Goal: Task Accomplishment & Management: Use online tool/utility

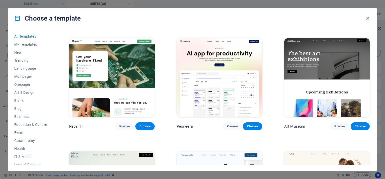
scroll to position [151, 0]
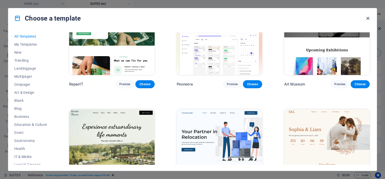
click at [369, 18] on icon "button" at bounding box center [368, 19] width 6 height 6
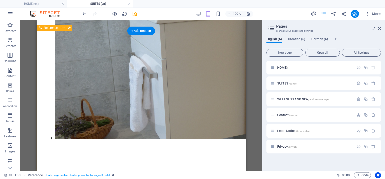
scroll to position [1499, 0]
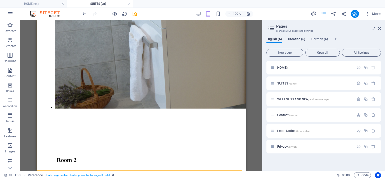
click at [293, 38] on span "Croatian (6)" at bounding box center [296, 39] width 17 height 7
click at [267, 38] on span "English (6)" at bounding box center [275, 39] width 16 height 7
click at [9, 15] on icon "button" at bounding box center [10, 14] width 6 height 6
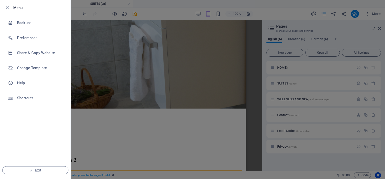
click at [9, 15] on li "Backups" at bounding box center [35, 22] width 70 height 15
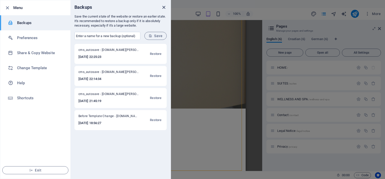
click at [164, 5] on icon "close" at bounding box center [164, 8] width 6 height 6
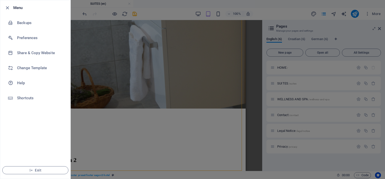
click at [79, 7] on div at bounding box center [192, 89] width 385 height 179
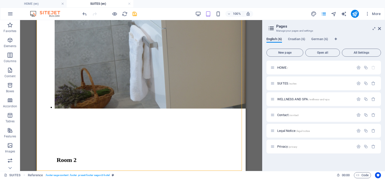
click at [54, 14] on img at bounding box center [48, 14] width 38 height 6
click at [33, 13] on img at bounding box center [48, 14] width 38 height 6
click at [8, 14] on icon "button" at bounding box center [10, 14] width 6 height 6
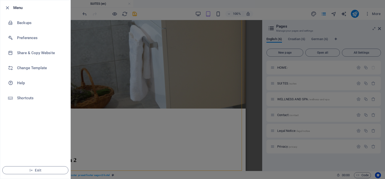
click at [111, 107] on div at bounding box center [192, 89] width 385 height 179
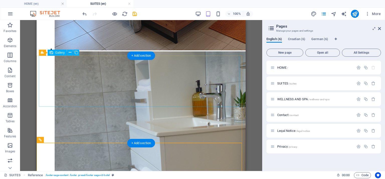
scroll to position [1349, 0]
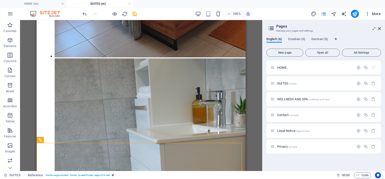
click at [367, 14] on icon "button" at bounding box center [367, 13] width 5 height 5
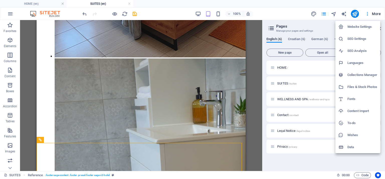
click at [354, 38] on h6 "SEO Settings" at bounding box center [363, 39] width 30 height 6
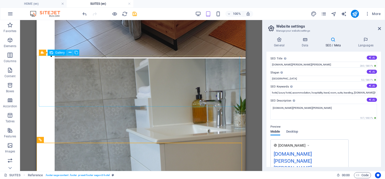
click at [69, 53] on icon at bounding box center [70, 52] width 3 height 5
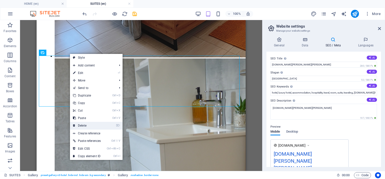
click at [85, 126] on link "⌦ Delete" at bounding box center [87, 126] width 34 height 8
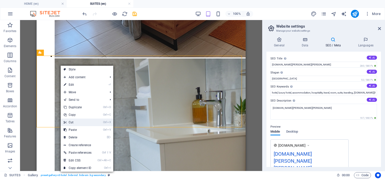
click at [75, 124] on link "Ctrl X Cut" at bounding box center [78, 123] width 34 height 8
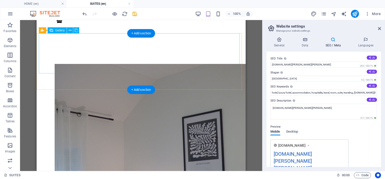
scroll to position [596, 0]
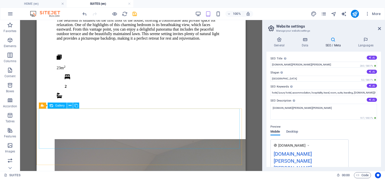
click at [70, 107] on icon at bounding box center [70, 105] width 3 height 5
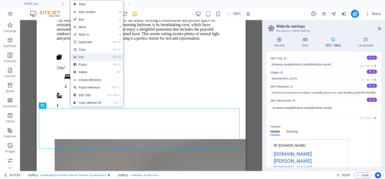
click at [85, 58] on link "Ctrl X Cut" at bounding box center [88, 57] width 34 height 8
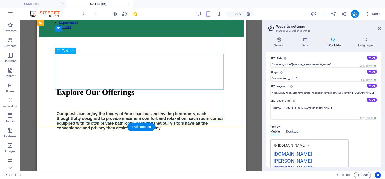
scroll to position [295, 0]
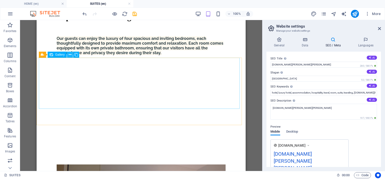
click at [71, 57] on icon at bounding box center [70, 54] width 3 height 5
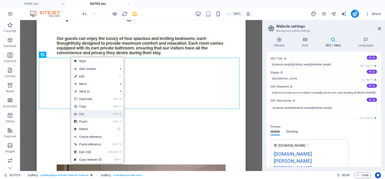
click at [82, 113] on link "Ctrl X Cut" at bounding box center [88, 114] width 34 height 8
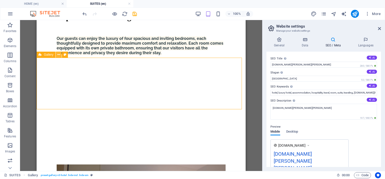
click at [60, 55] on icon at bounding box center [58, 54] width 3 height 5
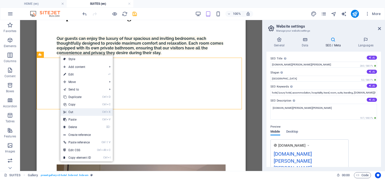
click at [75, 113] on link "Ctrl X Cut" at bounding box center [77, 112] width 34 height 8
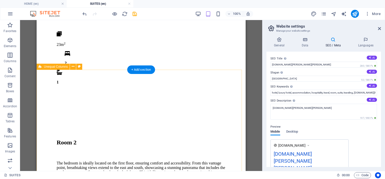
scroll to position [552, 0]
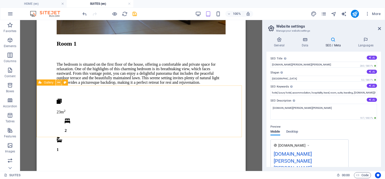
click at [57, 83] on icon at bounding box center [58, 82] width 3 height 5
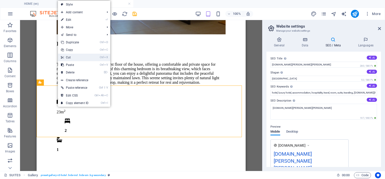
click at [73, 58] on link "Ctrl X Cut" at bounding box center [75, 58] width 34 height 8
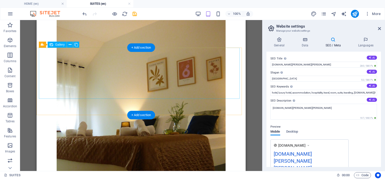
scroll to position [853, 0]
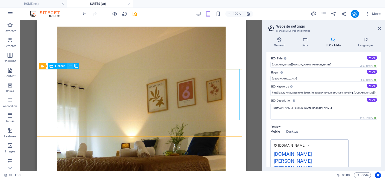
click at [70, 66] on icon at bounding box center [70, 65] width 3 height 5
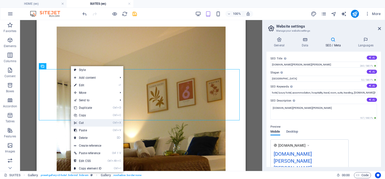
drag, startPoint x: 89, startPoint y: 123, endPoint x: 53, endPoint y: 103, distance: 41.9
click at [89, 123] on link "Ctrl X Cut" at bounding box center [88, 123] width 34 height 8
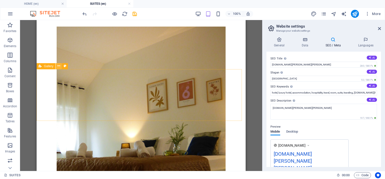
click at [59, 65] on icon at bounding box center [58, 65] width 3 height 5
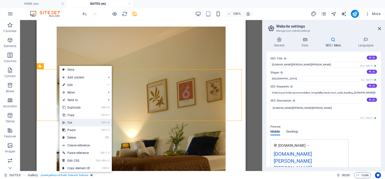
click at [67, 125] on link "Ctrl X Cut" at bounding box center [76, 123] width 34 height 8
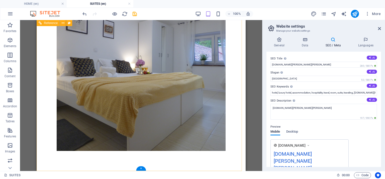
scroll to position [1145, 0]
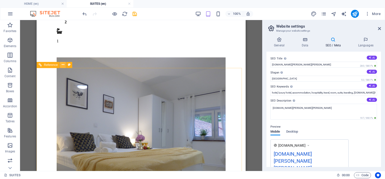
click at [64, 65] on icon at bounding box center [63, 64] width 3 height 5
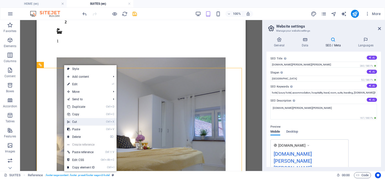
click at [75, 122] on link "Ctrl X Cut" at bounding box center [81, 122] width 34 height 8
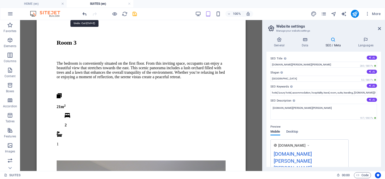
click at [83, 14] on icon "undo" at bounding box center [85, 14] width 6 height 6
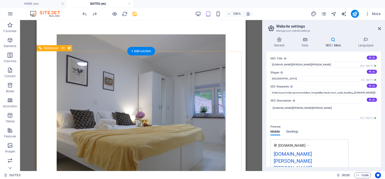
scroll to position [1170, 0]
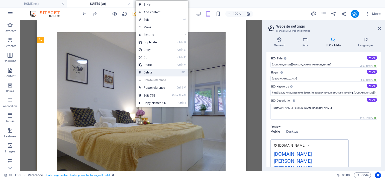
click at [140, 72] on icon at bounding box center [140, 73] width 3 height 8
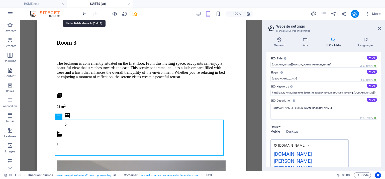
click at [85, 14] on icon "undo" at bounding box center [85, 14] width 6 height 6
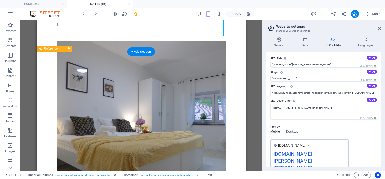
scroll to position [1168, 0]
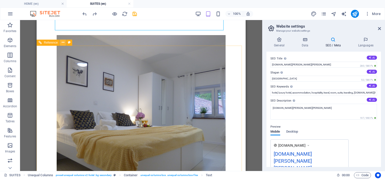
click at [64, 42] on icon at bounding box center [63, 42] width 3 height 5
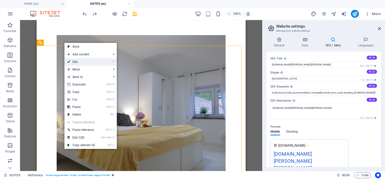
click at [71, 63] on link "⏎ Edit" at bounding box center [81, 62] width 34 height 8
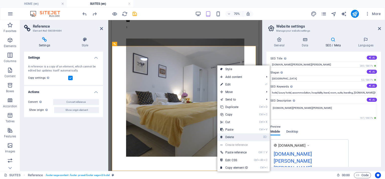
click at [231, 135] on link "⌦ Delete" at bounding box center [235, 137] width 34 height 8
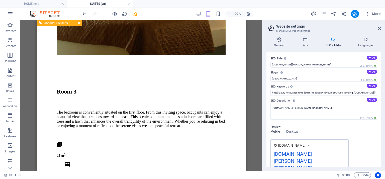
scroll to position [1042, 0]
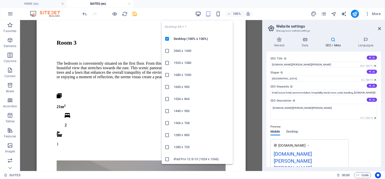
click at [201, 12] on icon "button" at bounding box center [198, 14] width 6 height 6
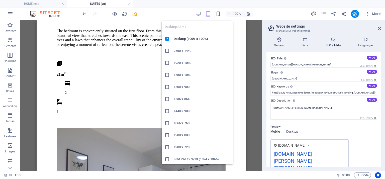
scroll to position [526, 0]
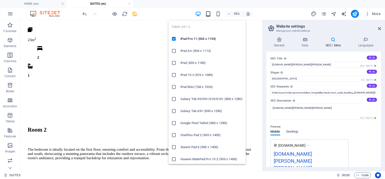
click at [208, 13] on icon "button" at bounding box center [208, 14] width 6 height 6
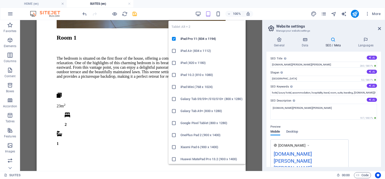
scroll to position [524, 0]
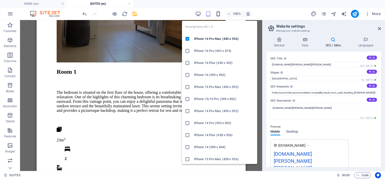
click at [219, 13] on icon "button" at bounding box center [219, 14] width 6 height 6
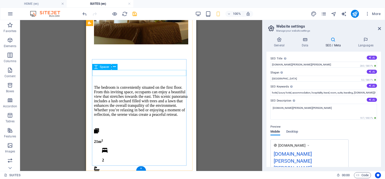
scroll to position [836, 0]
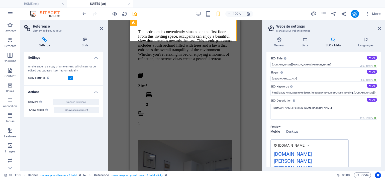
drag, startPoint x: 183, startPoint y: 127, endPoint x: 184, endPoint y: 123, distance: 3.8
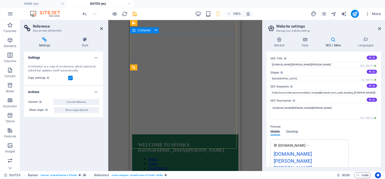
scroll to position [0, 0]
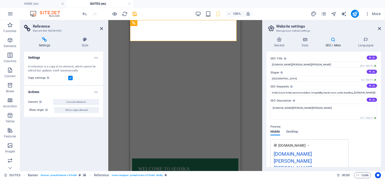
click at [247, 51] on div "H1 Banner Container Text Spacer Spacer Unequal Columns Container Container Imag…" at bounding box center [185, 95] width 154 height 151
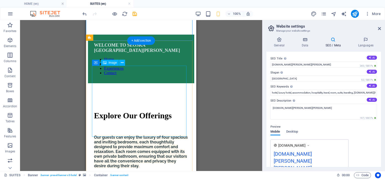
scroll to position [125, 0]
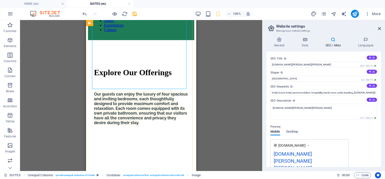
scroll to position [176, 0]
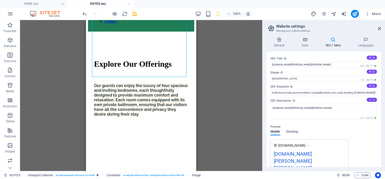
click at [371, 98] on button "AI" at bounding box center [372, 100] width 10 height 4
type textarea "Experience authentic local cuisine and serene relaxation at Seoska Vila Vallis …"
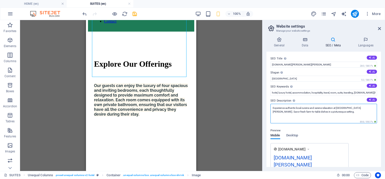
drag, startPoint x: 330, startPoint y: 111, endPoint x: 269, endPoint y: 107, distance: 61.3
click at [269, 107] on div "SEO Title The title of your website - make it something that stands out in sear…" at bounding box center [324, 109] width 115 height 115
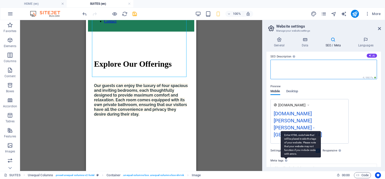
scroll to position [75, 0]
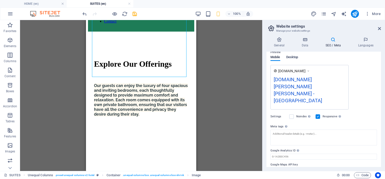
click at [292, 61] on span "Desktop" at bounding box center [293, 57] width 12 height 7
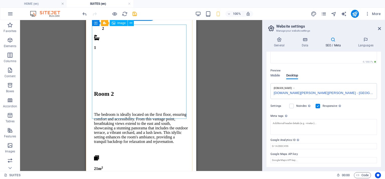
scroll to position [359, 0]
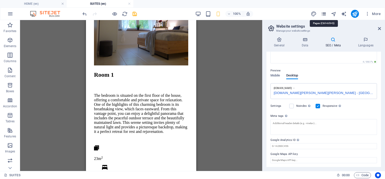
click at [324, 15] on icon "pages" at bounding box center [324, 14] width 6 height 6
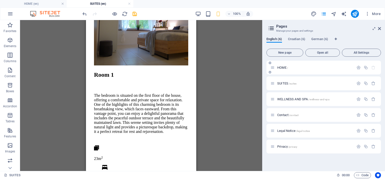
click at [276, 67] on div "HOME /" at bounding box center [315, 67] width 78 height 3
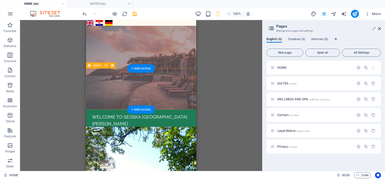
scroll to position [0, 0]
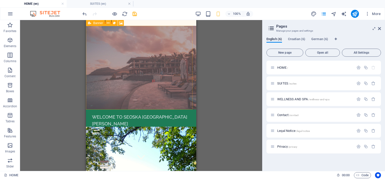
click at [99, 23] on span "Banner" at bounding box center [98, 23] width 10 height 3
click at [115, 22] on icon at bounding box center [114, 23] width 3 height 5
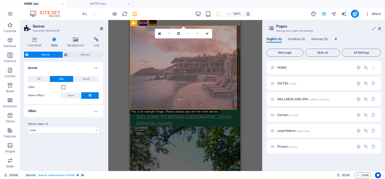
click at [101, 28] on icon at bounding box center [101, 29] width 3 height 4
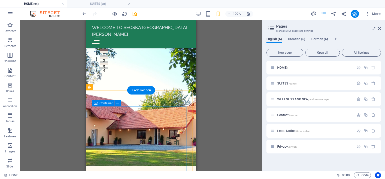
scroll to position [125, 0]
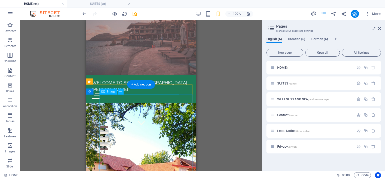
scroll to position [50, 0]
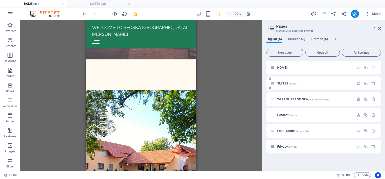
click at [280, 82] on span "SUITES /suites" at bounding box center [286, 84] width 19 height 4
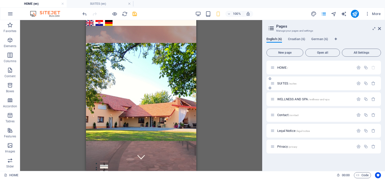
scroll to position [359, 0]
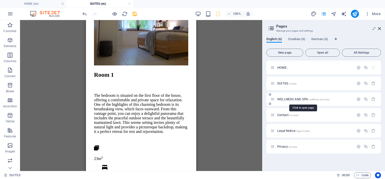
click at [281, 99] on span "WELLNESS AND SPA /wellness-and-spa" at bounding box center [303, 99] width 52 height 4
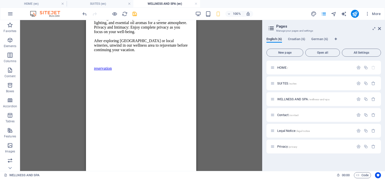
scroll to position [349, 0]
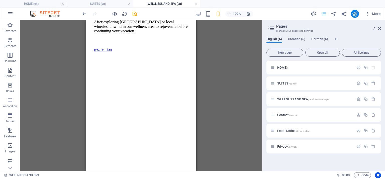
click at [144, 102] on figure at bounding box center [141, 102] width 94 height 0
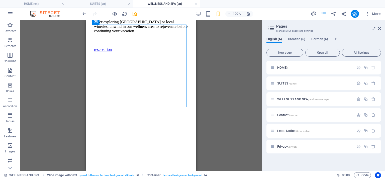
click at [144, 102] on figure at bounding box center [141, 102] width 94 height 0
click at [134, 102] on figure at bounding box center [141, 102] width 94 height 0
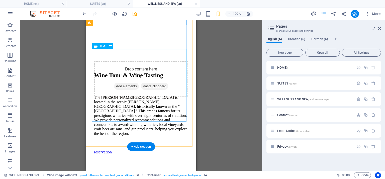
scroll to position [474, 0]
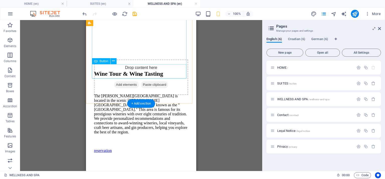
click at [131, 149] on div "reservation" at bounding box center [141, 151] width 94 height 5
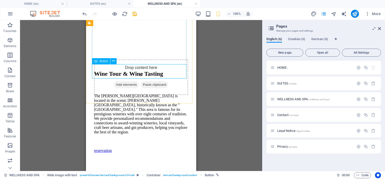
click at [101, 61] on span "Button" at bounding box center [104, 61] width 9 height 3
click at [111, 149] on div "reservation" at bounding box center [141, 151] width 94 height 5
click at [116, 62] on button at bounding box center [114, 61] width 6 height 6
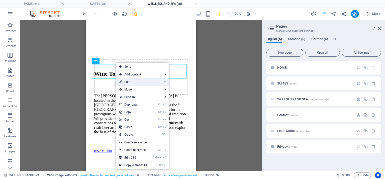
click at [125, 81] on link "⏎ Edit" at bounding box center [133, 82] width 34 height 8
select select "px"
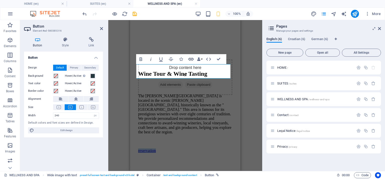
click at [190, 60] on icon "button" at bounding box center [191, 59] width 5 height 3
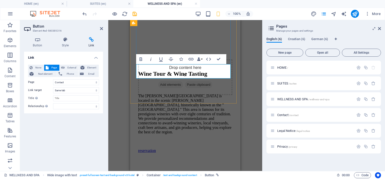
click at [201, 149] on div "reservation" at bounding box center [185, 151] width 94 height 5
click at [156, 149] on link "reservation" at bounding box center [147, 151] width 18 height 4
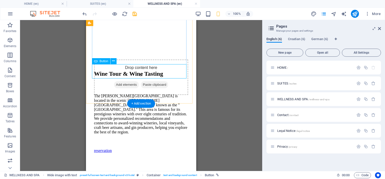
click at [157, 149] on div "reservation" at bounding box center [141, 151] width 94 height 5
click at [146, 149] on div "reservation" at bounding box center [141, 151] width 94 height 5
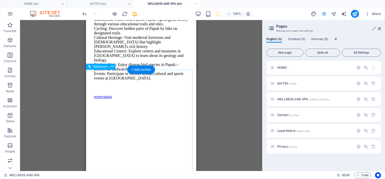
scroll to position [1708, 0]
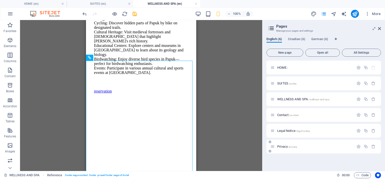
click at [282, 147] on span "Privacy /privacy" at bounding box center [287, 147] width 20 height 4
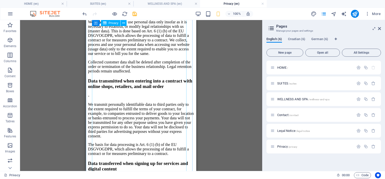
scroll to position [1112, 0]
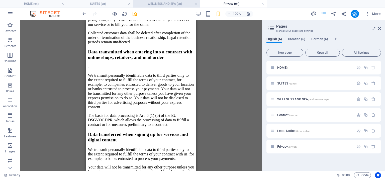
click at [170, 4] on h4 "WELLNESS AND SPA (en)" at bounding box center [166, 4] width 67 height 6
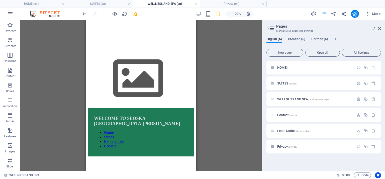
scroll to position [0, 0]
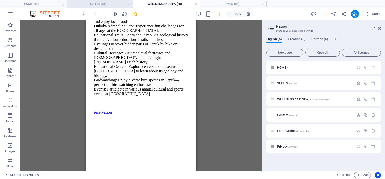
click at [108, 3] on h4 "SUITES (en)" at bounding box center [100, 4] width 67 height 6
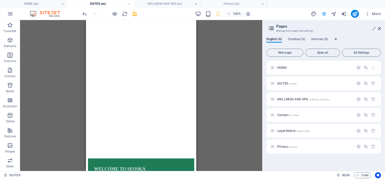
scroll to position [359, 0]
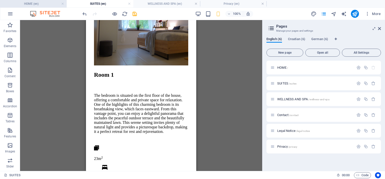
click at [44, 2] on h4 "HOME (en)" at bounding box center [33, 4] width 67 height 6
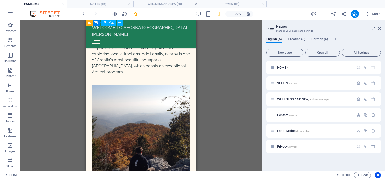
scroll to position [2874, 0]
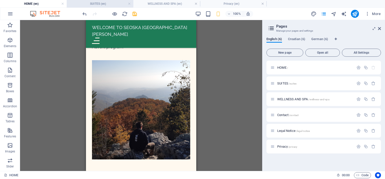
click at [99, 5] on h4 "SUITES (en)" at bounding box center [100, 4] width 67 height 6
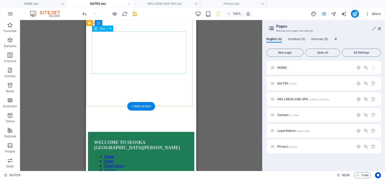
scroll to position [0, 0]
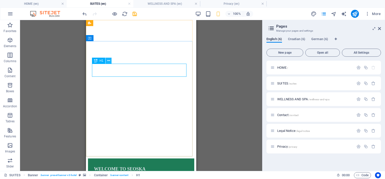
click at [108, 59] on icon at bounding box center [108, 60] width 3 height 5
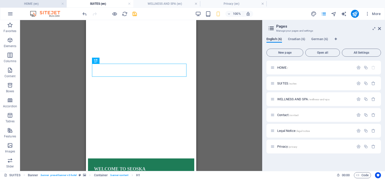
click at [44, 5] on h4 "HOME (en)" at bounding box center [33, 4] width 67 height 6
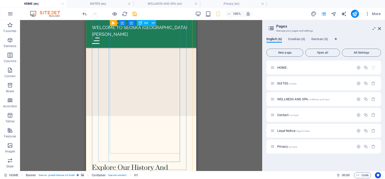
scroll to position [2623, 0]
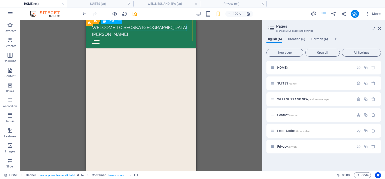
click at [169, 27] on div "WELCOME TO SEOSKA VILA VALLIS AUREA" at bounding box center [141, 31] width 98 height 14
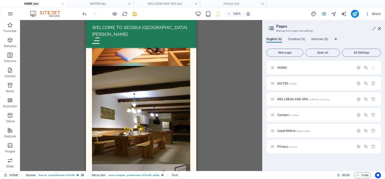
scroll to position [0, 0]
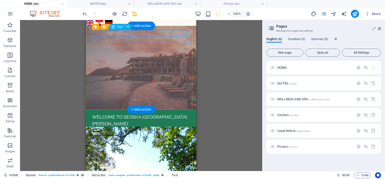
click at [140, 114] on div "WELCOME TO SEOSKA VILA VALLIS AUREA" at bounding box center [141, 121] width 98 height 14
click at [128, 26] on icon at bounding box center [128, 26] width 3 height 5
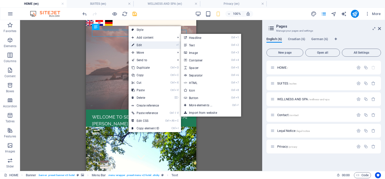
click at [137, 43] on link "⏎ Edit" at bounding box center [146, 45] width 34 height 8
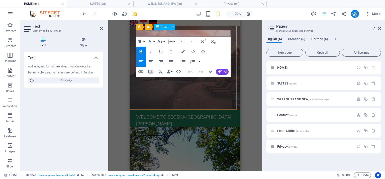
click at [227, 114] on span "WELCOME TO SEOSKA VILA VALLIS AUREA" at bounding box center [183, 120] width 95 height 12
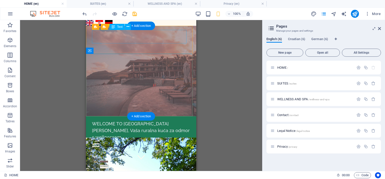
click at [149, 120] on div "WELCOME TO SEOSKA VILA VALLIS AUREA, Vaša ruralna kuća za odmor s wellnessom" at bounding box center [141, 130] width 98 height 20
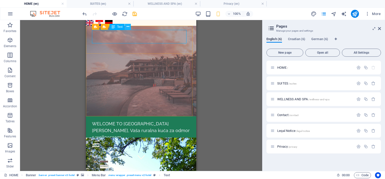
click at [127, 26] on icon at bounding box center [128, 26] width 3 height 5
click at [215, 49] on div "Container H2 Wide image with text Wide image with text Container Text Spacer Bu…" at bounding box center [141, 95] width 242 height 151
click at [366, 13] on icon "button" at bounding box center [367, 13] width 5 height 5
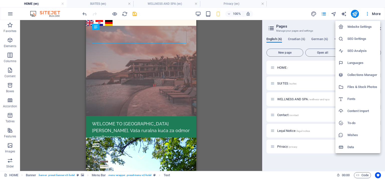
click at [133, 130] on div at bounding box center [192, 89] width 385 height 179
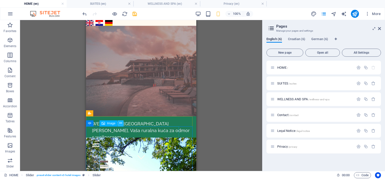
click at [120, 123] on icon at bounding box center [120, 123] width 3 height 5
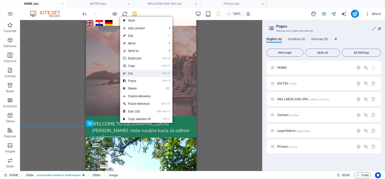
click at [131, 74] on link "Ctrl X Cut" at bounding box center [137, 74] width 34 height 8
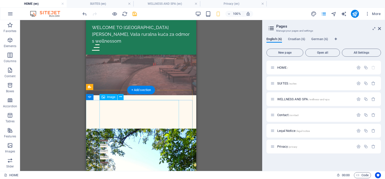
scroll to position [50, 0]
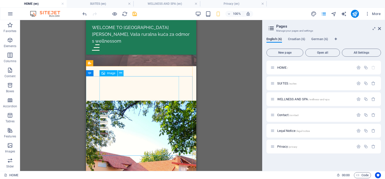
click at [120, 73] on icon at bounding box center [120, 72] width 3 height 5
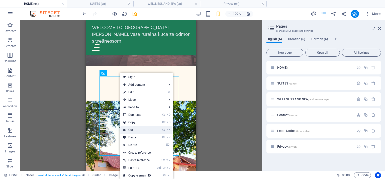
click at [130, 128] on link "Ctrl X Cut" at bounding box center [137, 130] width 34 height 8
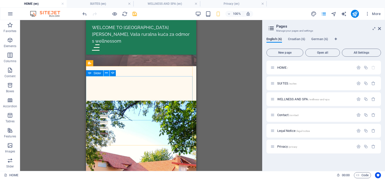
click at [108, 72] on icon at bounding box center [106, 72] width 3 height 5
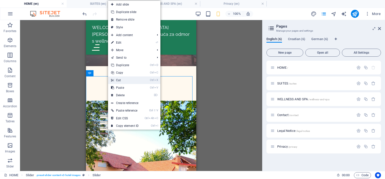
click at [120, 82] on link "Ctrl X Cut" at bounding box center [125, 81] width 34 height 8
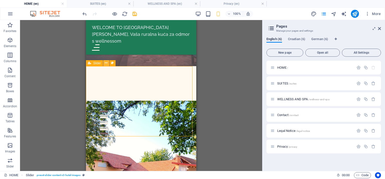
click at [106, 64] on icon at bounding box center [106, 62] width 3 height 5
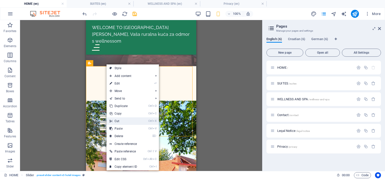
click at [121, 121] on link "Ctrl X Cut" at bounding box center [124, 121] width 34 height 8
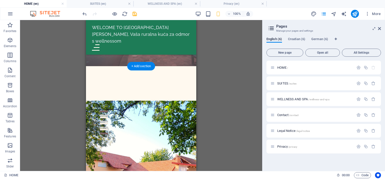
click at [162, 101] on figure at bounding box center [141, 150] width 110 height 98
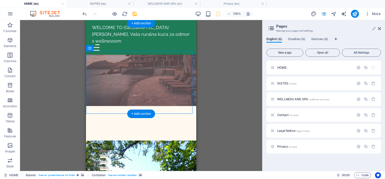
scroll to position [0, 0]
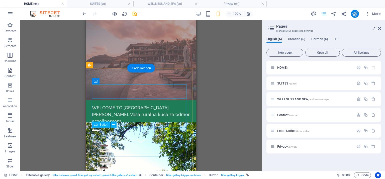
scroll to position [50, 0]
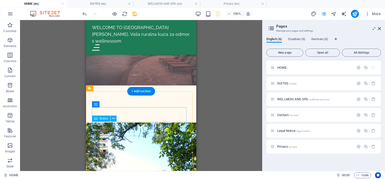
scroll to position [25, 0]
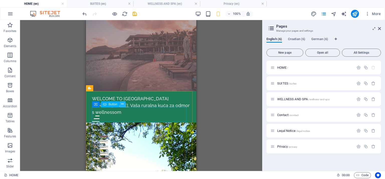
click at [122, 105] on icon at bounding box center [122, 104] width 3 height 5
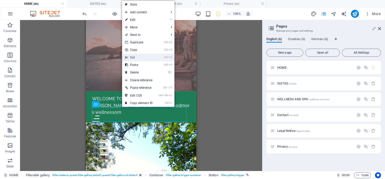
click at [135, 58] on link "Ctrl X Cut" at bounding box center [139, 58] width 34 height 8
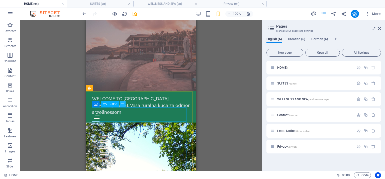
click at [121, 104] on icon at bounding box center [122, 104] width 3 height 5
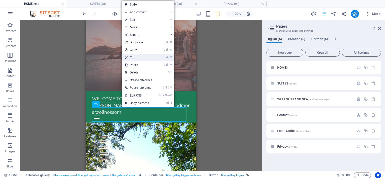
click at [135, 57] on link "Ctrl X Cut" at bounding box center [139, 58] width 34 height 8
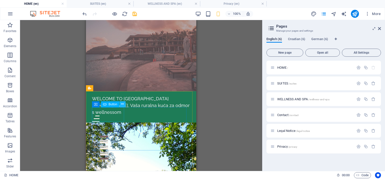
click at [122, 104] on icon at bounding box center [122, 104] width 3 height 5
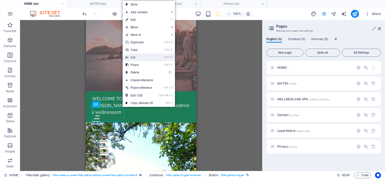
click at [131, 58] on link "Ctrl X Cut" at bounding box center [140, 58] width 34 height 8
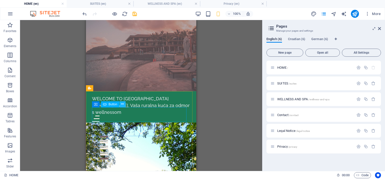
click at [122, 105] on icon at bounding box center [122, 104] width 3 height 5
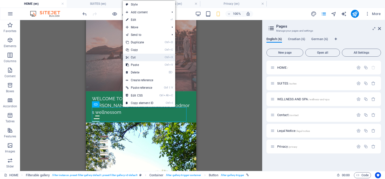
click at [133, 59] on link "Ctrl X Cut" at bounding box center [140, 58] width 34 height 8
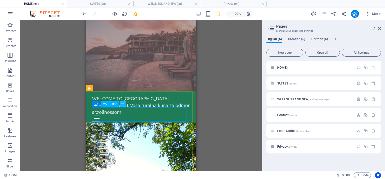
click at [122, 103] on icon at bounding box center [122, 104] width 3 height 5
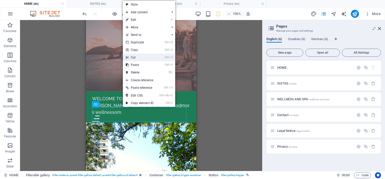
click at [133, 57] on link "Ctrl X Cut" at bounding box center [140, 58] width 34 height 8
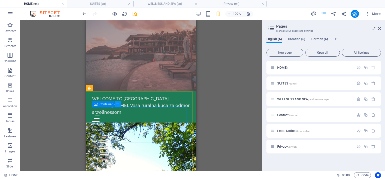
click at [118, 104] on icon at bounding box center [118, 104] width 3 height 5
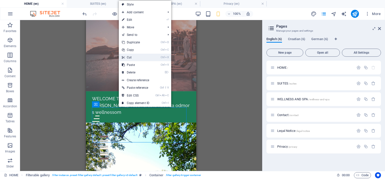
click at [133, 59] on link "Ctrl X Cut" at bounding box center [136, 58] width 34 height 8
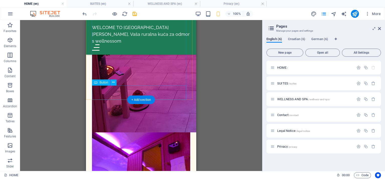
scroll to position [1480, 0]
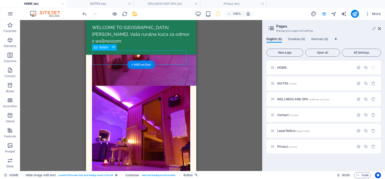
click at [115, 47] on icon at bounding box center [113, 47] width 3 height 5
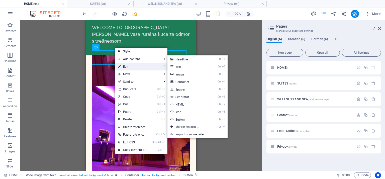
click at [125, 66] on link "⏎ Edit" at bounding box center [132, 67] width 34 height 8
select select "px"
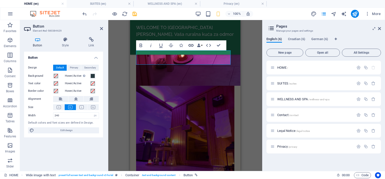
click at [192, 46] on icon "button" at bounding box center [191, 45] width 5 height 3
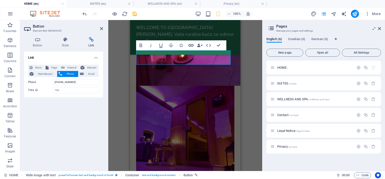
click at [193, 45] on icon "button" at bounding box center [191, 45] width 6 height 6
click at [93, 40] on icon at bounding box center [92, 39] width 24 height 5
click at [92, 38] on icon at bounding box center [92, 39] width 24 height 5
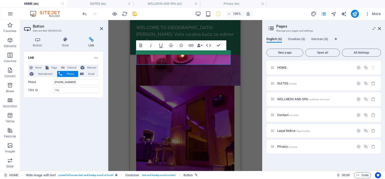
click at [92, 38] on icon at bounding box center [92, 39] width 24 height 5
click at [79, 92] on input "Title Additional link description, should not be the same as the link text. The…" at bounding box center [76, 90] width 46 height 6
click at [94, 120] on div "Link None Page External Element Next element Phone Email Page HOME SUITES WELLN…" at bounding box center [63, 109] width 79 height 115
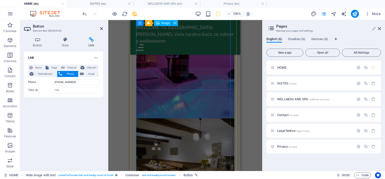
scroll to position [803, 0]
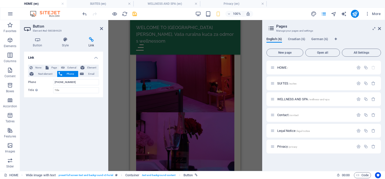
click at [48, 31] on h3 "Element #ed-580384629" at bounding box center [63, 31] width 60 height 5
click at [91, 41] on icon at bounding box center [92, 39] width 24 height 5
click at [66, 67] on span "External" at bounding box center [71, 68] width 11 height 6
select select "blank"
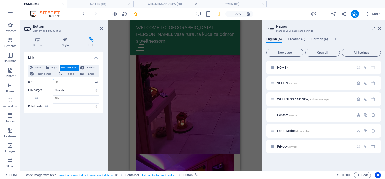
scroll to position [1442, 0]
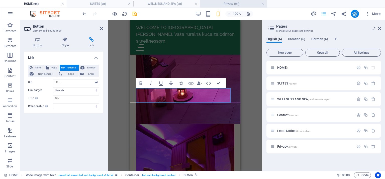
click at [216, 3] on h4 "Privacy (en)" at bounding box center [233, 4] width 67 height 6
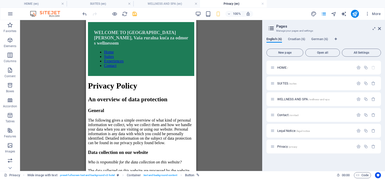
scroll to position [1084, 0]
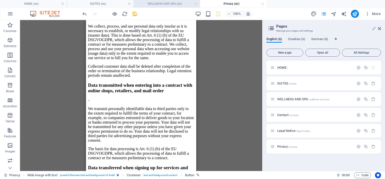
click at [157, 4] on h4 "WELLNESS AND SPA (en)" at bounding box center [166, 4] width 67 height 6
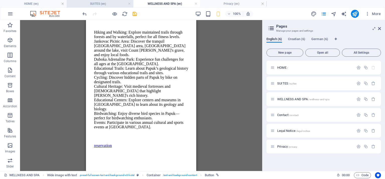
click at [108, 3] on h4 "SUITES (en)" at bounding box center [100, 4] width 67 height 6
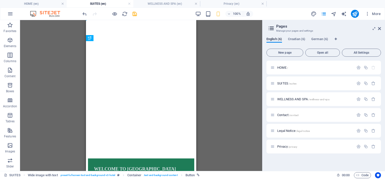
scroll to position [0, 0]
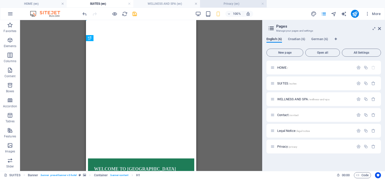
click at [219, 4] on h4 "Privacy (en)" at bounding box center [233, 4] width 67 height 6
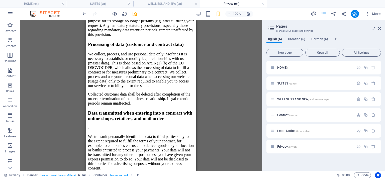
click at [336, 39] on icon "Language Tabs" at bounding box center [336, 39] width 2 height 3
select select "41"
select select "36"
select select "55"
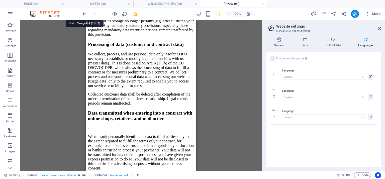
click at [82, 14] on icon "undo" at bounding box center [85, 14] width 6 height 6
click at [379, 29] on icon at bounding box center [379, 29] width 3 height 4
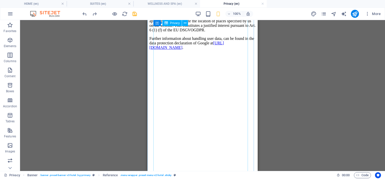
scroll to position [1683, 0]
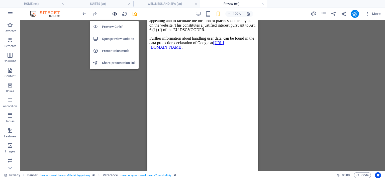
click at [114, 16] on icon "button" at bounding box center [115, 14] width 6 height 6
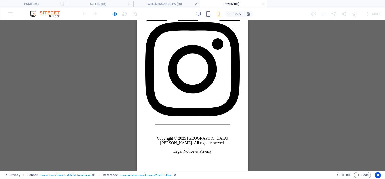
scroll to position [2459, 0]
click at [11, 12] on div "100% More" at bounding box center [192, 14] width 385 height 12
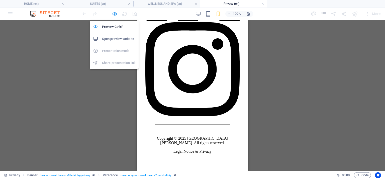
click at [114, 16] on icon "button" at bounding box center [115, 14] width 6 height 6
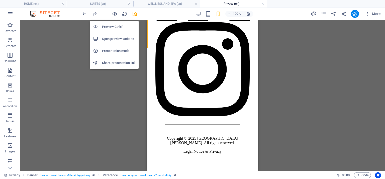
click at [110, 38] on h6 "Open preview website" at bounding box center [119, 39] width 34 height 6
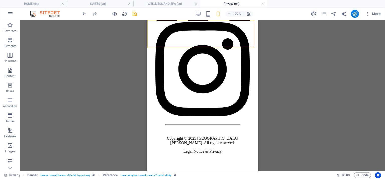
click at [49, 13] on img at bounding box center [48, 14] width 38 height 6
click at [53, 17] on div "100% More" at bounding box center [192, 14] width 385 height 12
click at [52, 15] on img at bounding box center [48, 14] width 38 height 6
click at [325, 16] on icon "pages" at bounding box center [324, 14] width 6 height 6
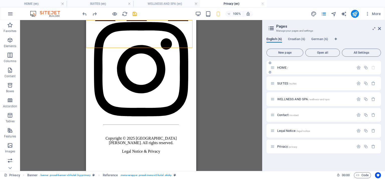
click at [282, 71] on div "HOME /" at bounding box center [324, 68] width 115 height 14
click at [276, 68] on div "HOME /" at bounding box center [315, 67] width 78 height 3
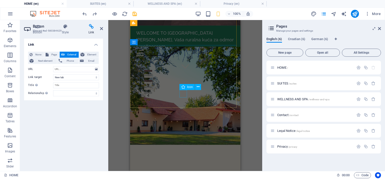
scroll to position [0, 0]
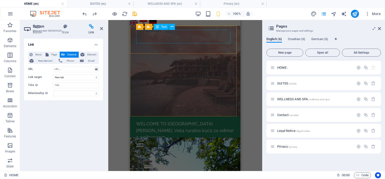
click at [189, 120] on div "WELCOME TO SEOSKA VILA VALLIS AUREA, Vaša ruralna kuća za odmor s wellnessom" at bounding box center [185, 130] width 98 height 20
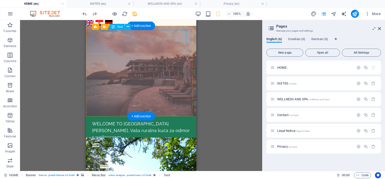
click at [94, 120] on div "WELCOME TO SEOSKA VILA VALLIS AUREA, Vaša ruralna kuća za odmor s wellnessom" at bounding box center [141, 130] width 98 height 20
click at [97, 120] on div "WELCOME TO SEOSKA VILA VALLIS AUREA, Vaša ruralna kuća za odmor s wellnessom" at bounding box center [141, 130] width 98 height 20
click at [127, 27] on icon at bounding box center [128, 26] width 3 height 5
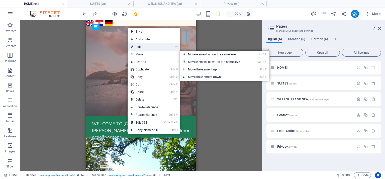
click at [143, 48] on link "⏎ Edit" at bounding box center [145, 47] width 34 height 8
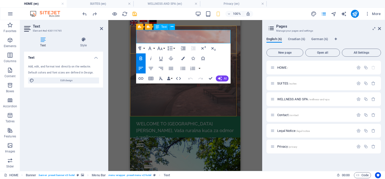
click at [144, 121] on span "WELCOME TO SEOSKA VILA VALLIS AUREA, Vaša ruralna kuća za odmor s wellnessom" at bounding box center [185, 130] width 98 height 19
drag, startPoint x: 138, startPoint y: 39, endPoint x: 226, endPoint y: 40, distance: 88.1
click at [226, 120] on p "WELCOME TO SEOSKA VILA VALLIS AUREA, Vaša ruralna kuća za odmor s wellnessom" at bounding box center [185, 130] width 98 height 20
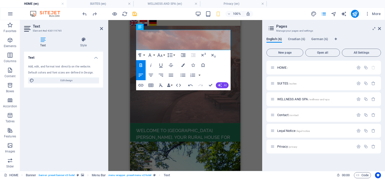
click at [223, 84] on button "AI" at bounding box center [222, 85] width 13 height 6
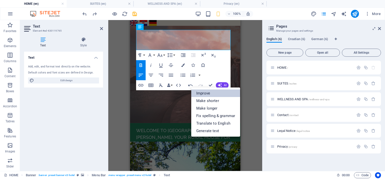
click at [216, 92] on link "Improve" at bounding box center [215, 94] width 49 height 8
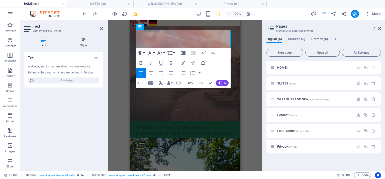
click at [119, 91] on div "Container H2 Wide image with text Wide image with text Container Text Spacer Bu…" at bounding box center [185, 95] width 154 height 151
click at [142, 62] on icon "button" at bounding box center [141, 63] width 3 height 4
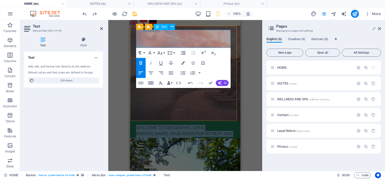
drag, startPoint x: 166, startPoint y: 44, endPoint x: 136, endPoint y: 30, distance: 33.3
click at [136, 125] on p "WELCOME TO SEOSKA VILA VALLIS AUREA, YOUR HAVEN FOR RETREAT AND WELLNESS IN RUR…" at bounding box center [185, 134] width 98 height 18
click at [139, 61] on icon "button" at bounding box center [141, 63] width 6 height 6
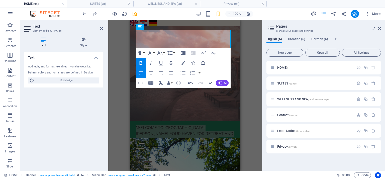
click at [245, 48] on div "Container H2 Wide image with text Wide image with text Container Text Spacer Bu…" at bounding box center [185, 95] width 154 height 151
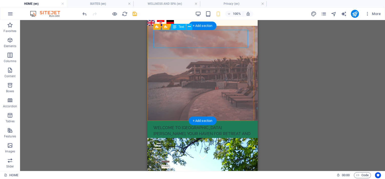
click at [199, 125] on div "WELCOME TO [GEOGRAPHIC_DATA][PERSON_NAME], YOUR HAVEN FOR RETREAT AND WELLNESS …" at bounding box center [203, 134] width 98 height 18
click at [183, 125] on div "WELCOME TO [GEOGRAPHIC_DATA][PERSON_NAME], YOUR HAVEN FOR RETREAT AND WELLNESS …" at bounding box center [203, 134] width 98 height 18
drag, startPoint x: 183, startPoint y: 44, endPoint x: 159, endPoint y: 36, distance: 24.7
click at [159, 125] on div "WELCOME TO [GEOGRAPHIC_DATA][PERSON_NAME], YOUR HAVEN FOR RETREAT AND WELLNESS …" at bounding box center [203, 134] width 98 height 18
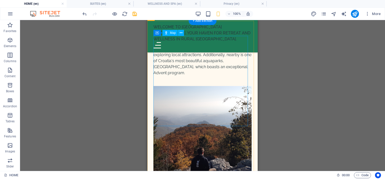
scroll to position [2704, 0]
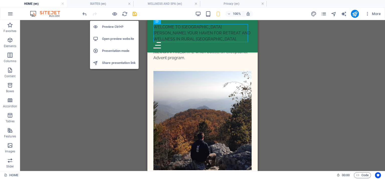
click at [114, 51] on h6 "Presentation mode" at bounding box center [119, 51] width 34 height 6
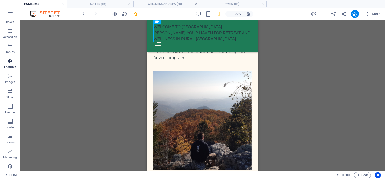
scroll to position [75, 0]
click at [12, 14] on icon "button" at bounding box center [10, 14] width 6 height 6
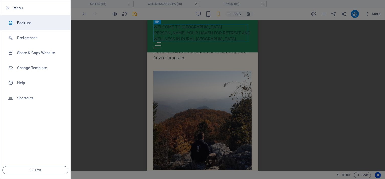
click at [23, 21] on h6 "Backups" at bounding box center [40, 23] width 46 height 6
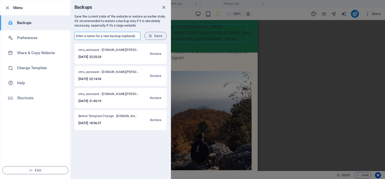
click at [104, 37] on input "text" at bounding box center [108, 36] width 66 height 8
type input "BACKUP 1.10.2025."
click at [153, 34] on span "Save" at bounding box center [156, 36] width 14 height 4
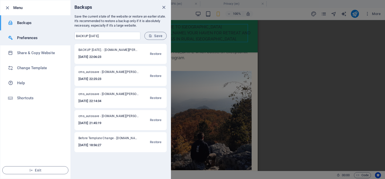
click at [38, 40] on h6 "Preferences" at bounding box center [40, 38] width 46 height 6
select select "all"
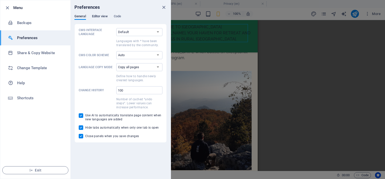
click at [98, 17] on span "Editor view" at bounding box center [100, 16] width 16 height 7
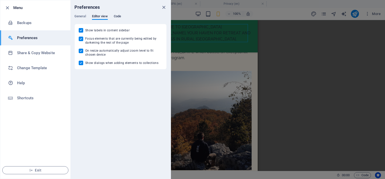
click at [118, 15] on span "Code" at bounding box center [117, 16] width 7 height 7
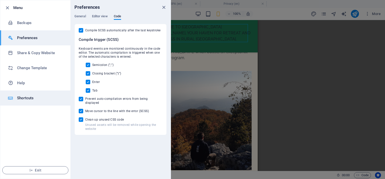
click at [26, 100] on h6 "Shortcuts" at bounding box center [40, 98] width 46 height 6
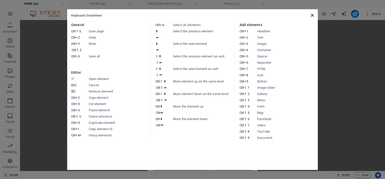
click at [313, 15] on icon at bounding box center [312, 15] width 3 height 4
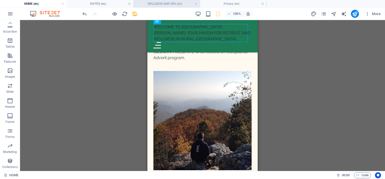
click at [160, 2] on h4 "WELLNESS AND SPA (en)" at bounding box center [166, 4] width 67 height 6
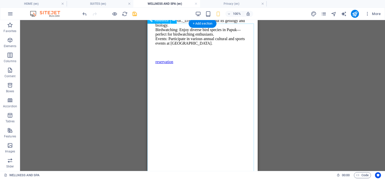
scroll to position [1783, 0]
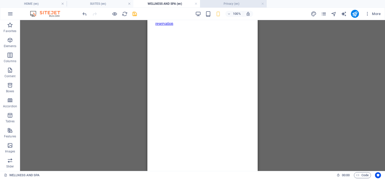
click at [229, 2] on h4 "Privacy (en)" at bounding box center [233, 4] width 67 height 6
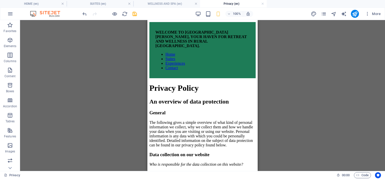
scroll to position [2427, 0]
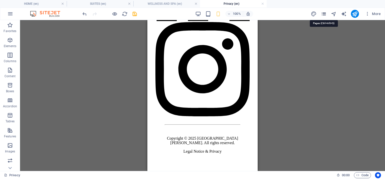
click at [325, 13] on icon "pages" at bounding box center [324, 14] width 6 height 6
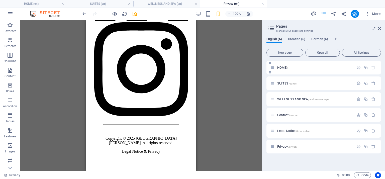
click at [284, 68] on span "HOME /" at bounding box center [282, 68] width 11 height 4
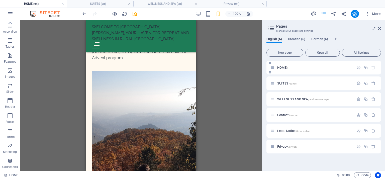
scroll to position [0, 0]
click at [374, 146] on icon "button" at bounding box center [374, 147] width 4 height 4
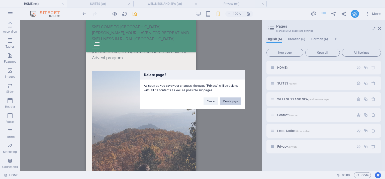
click at [232, 103] on button "Delete page" at bounding box center [231, 102] width 21 height 8
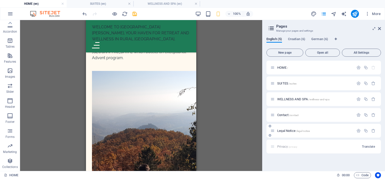
click at [283, 131] on span "Legal Notice /legal-notice" at bounding box center [293, 131] width 33 height 4
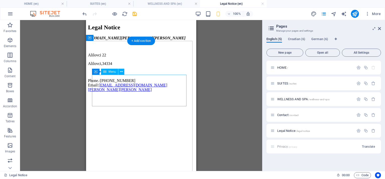
scroll to position [84, 0]
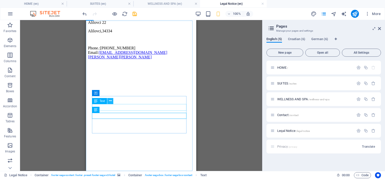
click at [111, 101] on icon at bounding box center [110, 100] width 3 height 5
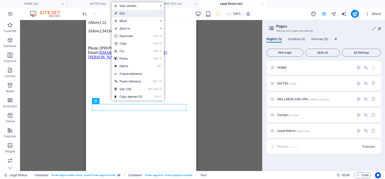
click at [123, 16] on link "⏎ Edit" at bounding box center [129, 14] width 34 height 8
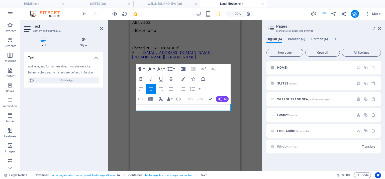
click at [153, 69] on button "Font Family" at bounding box center [151, 69] width 10 height 10
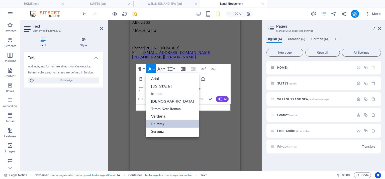
scroll to position [0, 0]
click at [158, 94] on link "Impact" at bounding box center [172, 94] width 53 height 8
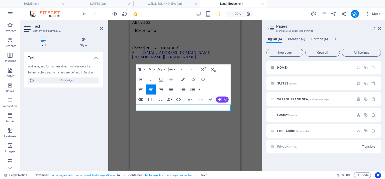
scroll to position [84, 0]
click at [171, 100] on button "Data Bindings" at bounding box center [169, 100] width 7 height 10
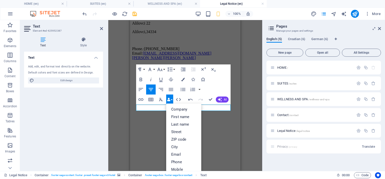
click at [171, 100] on button "Data Bindings" at bounding box center [169, 100] width 7 height 10
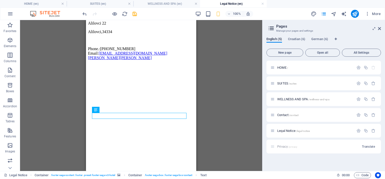
scroll to position [83, 0]
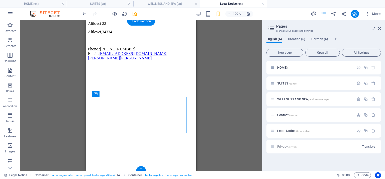
drag, startPoint x: 129, startPoint y: 103, endPoint x: 129, endPoint y: 115, distance: 11.5
drag, startPoint x: 197, startPoint y: 114, endPoint x: 112, endPoint y: 107, distance: 85.3
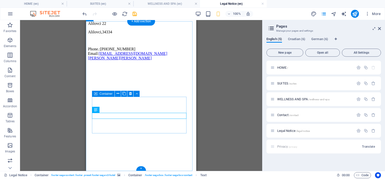
drag, startPoint x: 155, startPoint y: 116, endPoint x: 149, endPoint y: 117, distance: 6.2
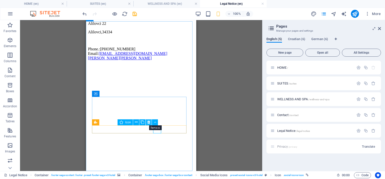
click at [149, 123] on icon at bounding box center [149, 122] width 3 height 5
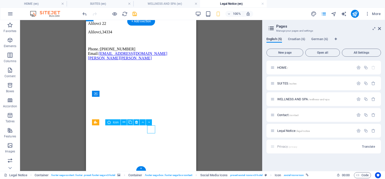
click at [149, 121] on icon at bounding box center [149, 122] width 2 height 5
click at [143, 122] on icon at bounding box center [143, 122] width 2 height 5
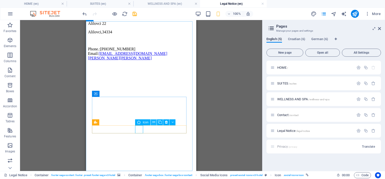
click at [153, 123] on icon at bounding box center [154, 122] width 3 height 5
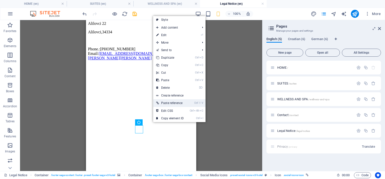
click at [166, 104] on link "Ctrl ⇧ V Paste reference" at bounding box center [170, 103] width 34 height 8
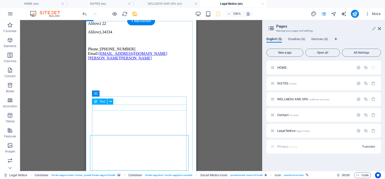
scroll to position [84, 0]
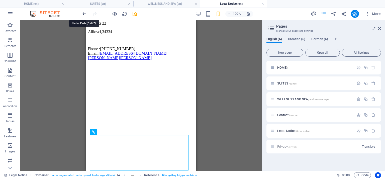
click at [85, 15] on icon "undo" at bounding box center [85, 14] width 6 height 6
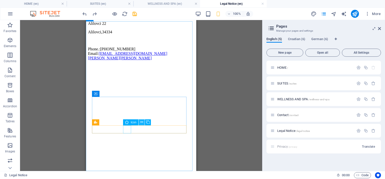
click at [143, 123] on icon at bounding box center [141, 122] width 3 height 5
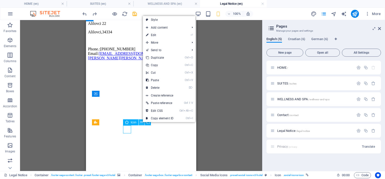
click at [143, 123] on icon at bounding box center [141, 122] width 3 height 5
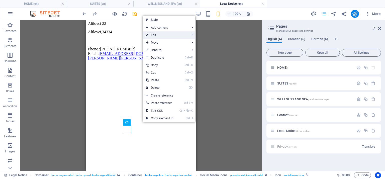
click at [155, 34] on link "⏎ Edit" at bounding box center [160, 35] width 34 height 8
select select "xMidYMid"
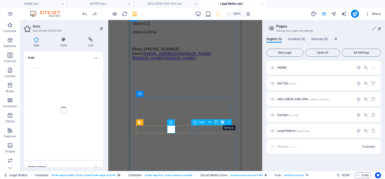
click at [222, 121] on icon at bounding box center [222, 122] width 3 height 5
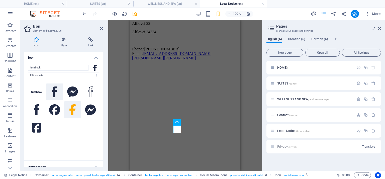
click at [55, 94] on icon at bounding box center [54, 92] width 5 height 11
click at [49, 74] on select "All icon sets... IcoFont Ionicons FontAwesome Brands FontAwesome Duotone FontAw…" at bounding box center [63, 75] width 71 height 6
click at [48, 66] on input "facebook" at bounding box center [58, 68] width 60 height 6
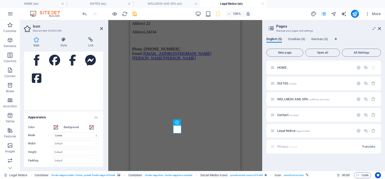
scroll to position [47, 0]
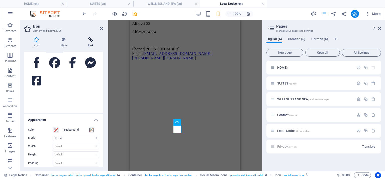
click at [91, 40] on icon at bounding box center [91, 39] width 25 height 5
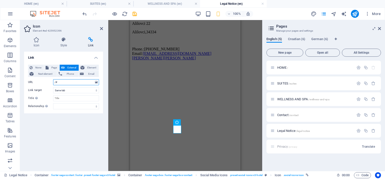
click at [70, 83] on input "/#" at bounding box center [76, 82] width 46 height 6
paste input "https://www.instagram.com/seoskavilavallisaurea/"
drag, startPoint x: 65, startPoint y: 82, endPoint x: 97, endPoint y: 81, distance: 31.1
click at [97, 81] on div "URL /#https://www.instagram.com/seoskavilavallisaurea/" at bounding box center [63, 82] width 71 height 6
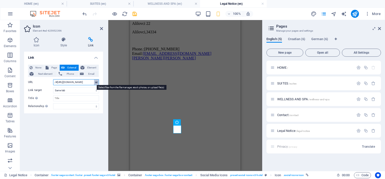
scroll to position [0, 0]
type input "/"
paste input "https://www.facebook.com/seoskavilavallisaurea/?locale=hr_HR"
type input "https://www.facebook.com/seoskavilavallisaurea/?locale=hr_HR"
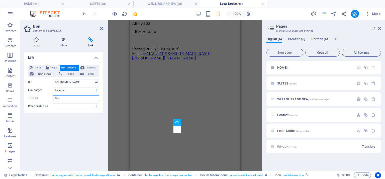
scroll to position [0, 0]
click at [66, 98] on input "Title Additional link description, should not be the same as the link text. The…" at bounding box center [76, 98] width 46 height 6
click at [60, 129] on div "Link None Page External Element Next element Phone Email Page HOME SUITES WELLN…" at bounding box center [63, 109] width 79 height 115
click at [61, 128] on div "Link None Page External Element Next element Phone Email Page HOME SUITES WELLN…" at bounding box center [63, 109] width 79 height 115
click at [55, 133] on div "Link None Page External Element Next element Phone Email Page HOME SUITES WELLN…" at bounding box center [63, 109] width 79 height 115
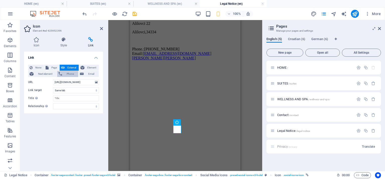
click at [73, 73] on span "Phone" at bounding box center [70, 74] width 13 height 6
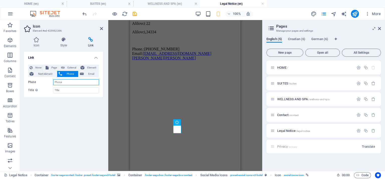
click at [73, 81] on input "Phone" at bounding box center [76, 82] width 46 height 6
click at [38, 39] on icon at bounding box center [36, 39] width 25 height 5
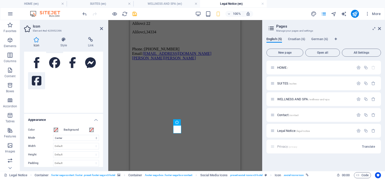
click at [37, 77] on icon at bounding box center [37, 80] width 10 height 11
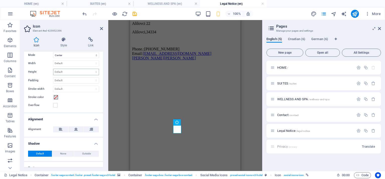
scroll to position [148, 0]
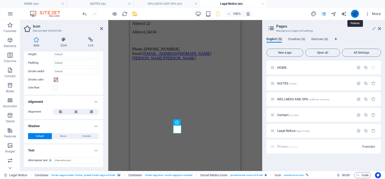
click at [356, 12] on icon "publish" at bounding box center [355, 14] width 6 height 6
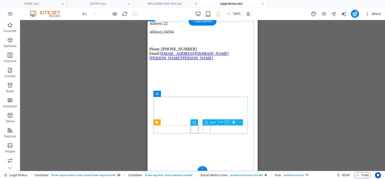
click at [221, 122] on icon at bounding box center [221, 122] width 3 height 5
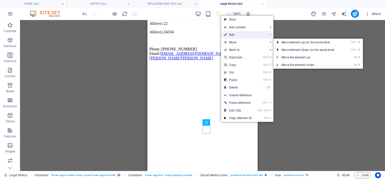
click at [238, 35] on link "⏎ Edit" at bounding box center [238, 35] width 34 height 8
select select "xMidYMid"
select select "px"
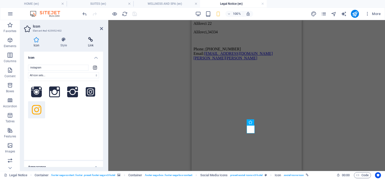
click at [91, 43] on h4 "Link" at bounding box center [91, 42] width 25 height 11
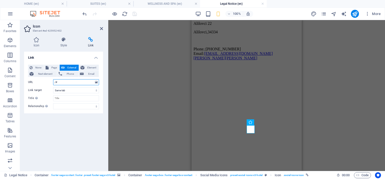
click at [70, 82] on input "/#" at bounding box center [76, 82] width 46 height 6
drag, startPoint x: 70, startPoint y: 82, endPoint x: 48, endPoint y: 81, distance: 22.6
click at [48, 81] on div "URL /#" at bounding box center [63, 82] width 71 height 6
paste input "https://www.instagram.com/seoskavilavallisaurea/"
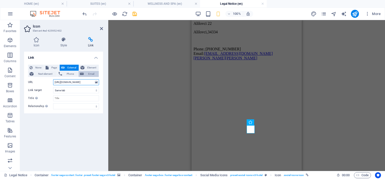
type input "https://www.instagram.com/seoskavilavallisaurea/"
click at [87, 73] on span "Email" at bounding box center [91, 74] width 12 height 6
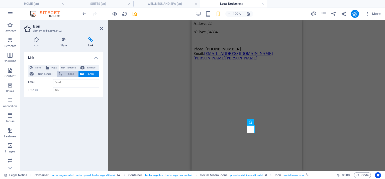
click at [73, 72] on span "Phone" at bounding box center [70, 74] width 13 height 6
click at [67, 67] on span "External" at bounding box center [71, 68] width 11 height 6
select select "blank"
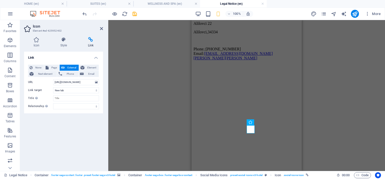
click at [67, 134] on div "Link None Page External Element Next element Phone Email Page HOME SUITES WELLN…" at bounding box center [63, 109] width 79 height 115
click at [40, 42] on icon at bounding box center [36, 39] width 25 height 5
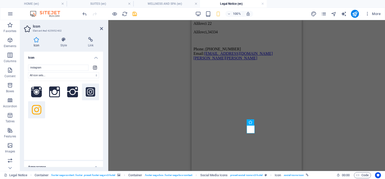
click at [86, 90] on icon at bounding box center [91, 92] width 10 height 10
click at [90, 115] on div at bounding box center [63, 117] width 71 height 73
click at [101, 29] on icon at bounding box center [101, 29] width 3 height 4
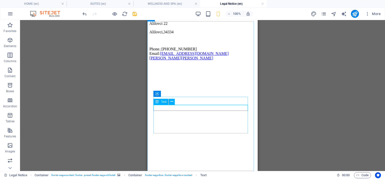
click at [160, 102] on div "Text" at bounding box center [161, 102] width 15 height 6
click at [170, 102] on button at bounding box center [172, 102] width 6 height 6
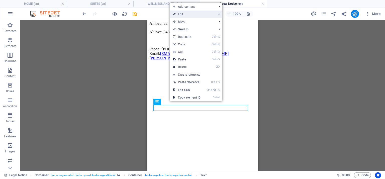
click at [185, 14] on link "⏎ Edit" at bounding box center [187, 15] width 34 height 8
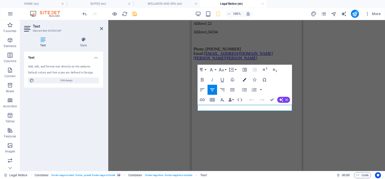
click at [245, 79] on icon "button" at bounding box center [245, 80] width 4 height 4
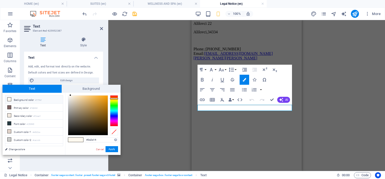
click at [95, 125] on div at bounding box center [88, 116] width 40 height 40
type input "#181001"
drag, startPoint x: 95, startPoint y: 125, endPoint x: 105, endPoint y: 131, distance: 12.0
click at [105, 131] on div at bounding box center [105, 131] width 2 height 2
click at [113, 148] on button "Apply" at bounding box center [112, 149] width 13 height 6
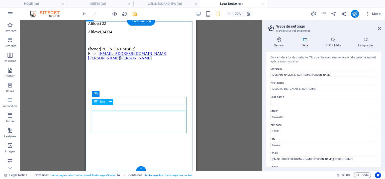
click at [111, 101] on icon at bounding box center [110, 101] width 3 height 5
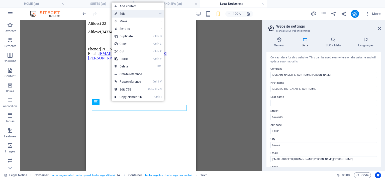
click at [133, 15] on link "⏎ Edit" at bounding box center [129, 14] width 34 height 8
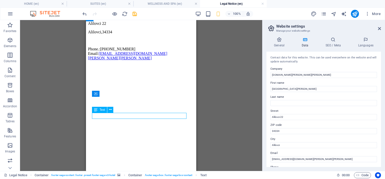
drag, startPoint x: 125, startPoint y: 117, endPoint x: 159, endPoint y: 116, distance: 33.1
click at [110, 110] on icon at bounding box center [110, 109] width 3 height 5
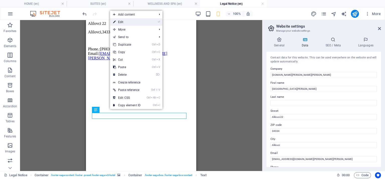
click at [120, 22] on link "⏎ Edit" at bounding box center [127, 22] width 34 height 8
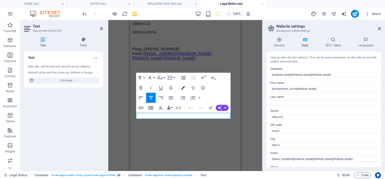
click at [181, 89] on button "Colors" at bounding box center [183, 88] width 10 height 10
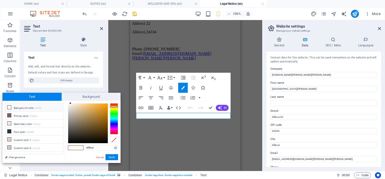
type input "#3e2b0d"
click at [99, 133] on div at bounding box center [88, 124] width 40 height 40
click at [113, 158] on button "Apply" at bounding box center [112, 157] width 13 height 6
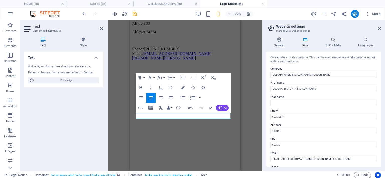
click at [162, 64] on figure at bounding box center [185, 64] width 106 height 0
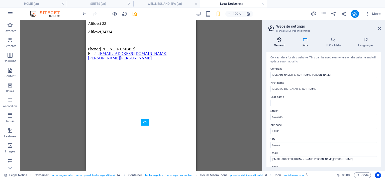
click at [277, 40] on icon at bounding box center [280, 39] width 26 height 5
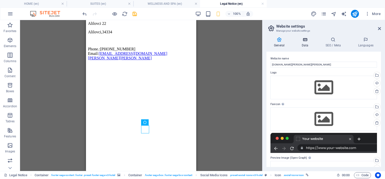
click at [305, 41] on icon at bounding box center [305, 39] width 22 height 5
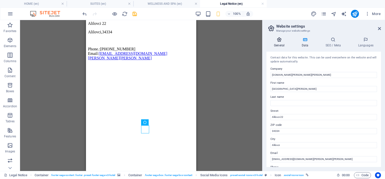
click at [277, 40] on icon at bounding box center [280, 39] width 26 height 5
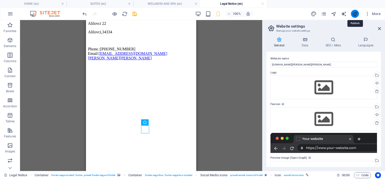
click at [355, 13] on icon "publish" at bounding box center [355, 14] width 6 height 6
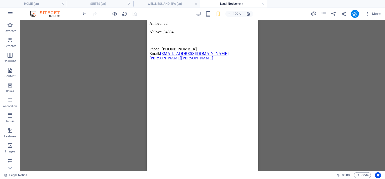
click at [119, 37] on div "Container H2 Container Text Container Image Container Container Container Menu …" at bounding box center [202, 95] width 365 height 151
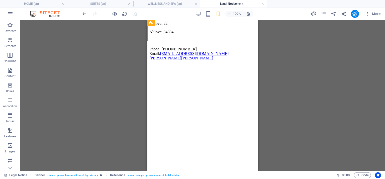
click at [153, 23] on div "Banner" at bounding box center [157, 23] width 19 height 6
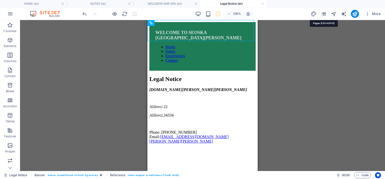
click at [322, 15] on icon "pages" at bounding box center [324, 14] width 6 height 6
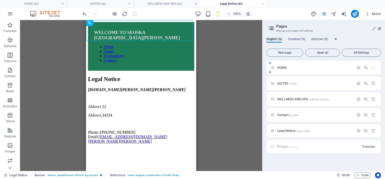
click at [282, 67] on span "HOME /" at bounding box center [282, 68] width 11 height 4
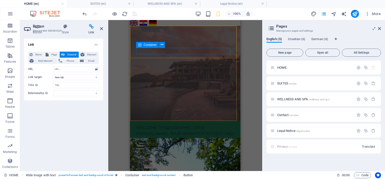
click at [164, 143] on div at bounding box center [185, 146] width 98 height 6
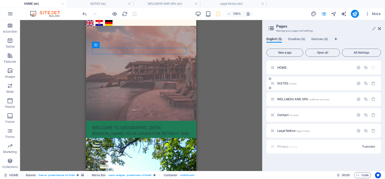
click at [282, 86] on div "SUITES /suites" at bounding box center [313, 84] width 84 height 6
click at [282, 84] on span "SUITES /suites" at bounding box center [286, 84] width 19 height 4
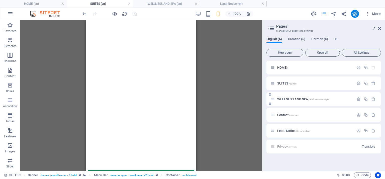
click at [286, 100] on span "WELLNESS AND SPA /wellness-and-spa" at bounding box center [303, 99] width 52 height 4
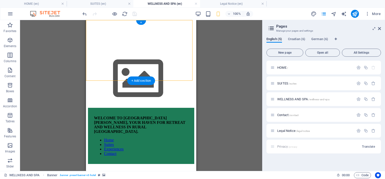
drag, startPoint x: 111, startPoint y: 59, endPoint x: 122, endPoint y: 20, distance: 40.5
click at [122, 50] on div "WELCOME TO SEOSKA VILA VALLIS AUREA, YOUR HAVEN FOR RETREAT AND WELLNESS IN RUR…" at bounding box center [141, 107] width 106 height 114
click at [116, 50] on figure at bounding box center [141, 78] width 106 height 57
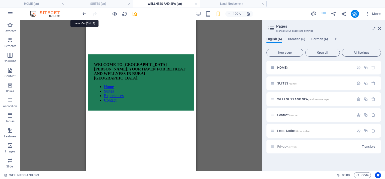
click at [82, 13] on icon "undo" at bounding box center [85, 14] width 6 height 6
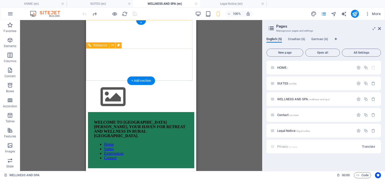
click at [135, 120] on div "WELCOME TO SEOSKA VILA VALLIS AUREA, YOUR HAVEN FOR RETREAT AND WELLNESS IN RUR…" at bounding box center [141, 129] width 94 height 18
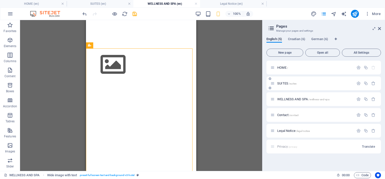
click at [283, 83] on span "SUITES /suites" at bounding box center [286, 84] width 19 height 4
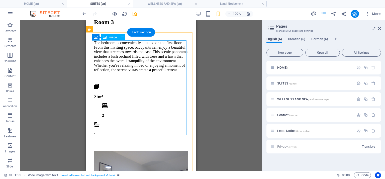
scroll to position [847, 0]
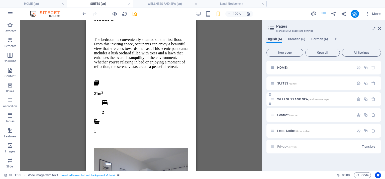
click at [293, 99] on span "WELLNESS AND SPA /wellness-and-spa" at bounding box center [303, 99] width 52 height 4
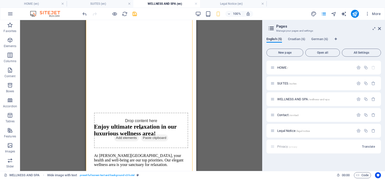
scroll to position [75, 0]
click at [128, 30] on figure at bounding box center [141, 30] width 94 height 0
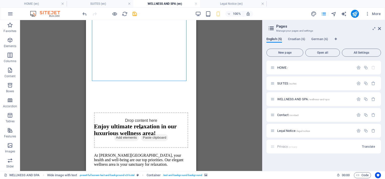
click at [132, 30] on figure at bounding box center [141, 30] width 94 height 0
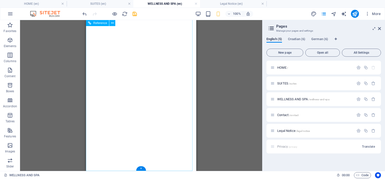
scroll to position [1783, 0]
click at [284, 115] on span "Contact /contact" at bounding box center [287, 115] width 21 height 4
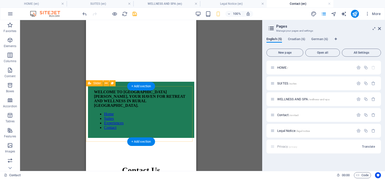
scroll to position [50, 0]
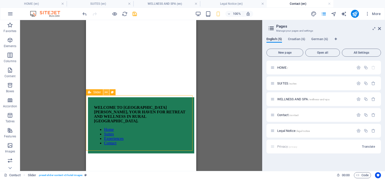
click at [107, 93] on icon at bounding box center [106, 92] width 3 height 5
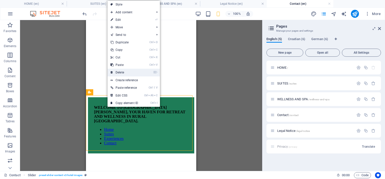
click at [118, 69] on link "⌦ Delete" at bounding box center [125, 73] width 34 height 8
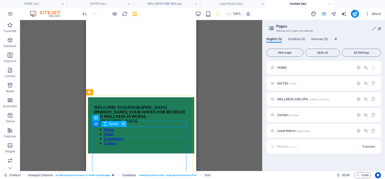
click at [123, 124] on icon at bounding box center [123, 123] width 3 height 5
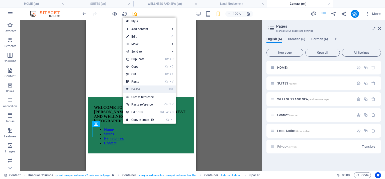
click at [134, 89] on link "⌦ Delete" at bounding box center [140, 90] width 34 height 8
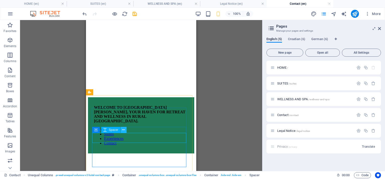
click at [124, 130] on icon at bounding box center [123, 129] width 3 height 5
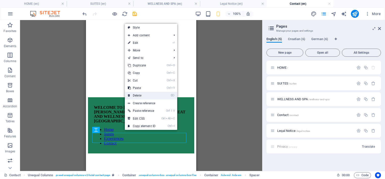
click at [134, 95] on link "⌦ Delete" at bounding box center [142, 96] width 34 height 8
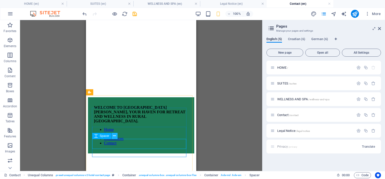
click at [114, 136] on icon at bounding box center [114, 135] width 3 height 5
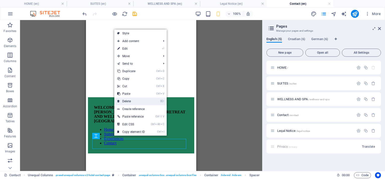
drag, startPoint x: 124, startPoint y: 101, endPoint x: 38, endPoint y: 82, distance: 88.3
click at [124, 101] on link "⌦ Delete" at bounding box center [131, 102] width 34 height 8
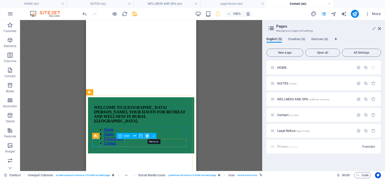
click at [147, 135] on icon at bounding box center [147, 135] width 3 height 5
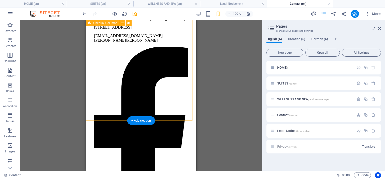
scroll to position [276, 0]
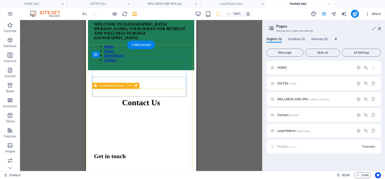
scroll to position [100, 0]
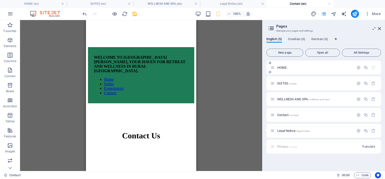
click at [287, 67] on span "HOME /" at bounding box center [282, 68] width 11 height 4
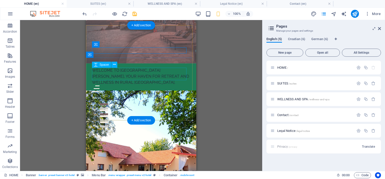
scroll to position [125, 0]
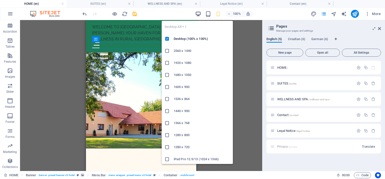
click at [198, 13] on icon "button" at bounding box center [198, 14] width 6 height 6
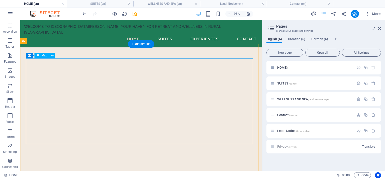
scroll to position [4722, 0]
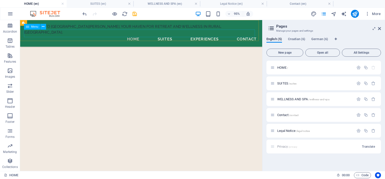
click at [167, 36] on nav "Home Suites Experiences Contact" at bounding box center [147, 40] width 247 height 8
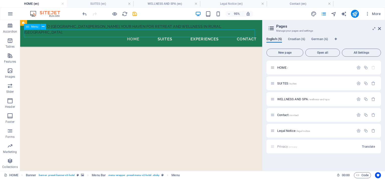
click at [167, 36] on nav "Home Suites Experiences Contact" at bounding box center [147, 40] width 247 height 8
click at [285, 82] on span "SUITES /suites" at bounding box center [286, 84] width 19 height 4
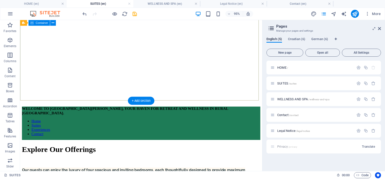
scroll to position [0, 0]
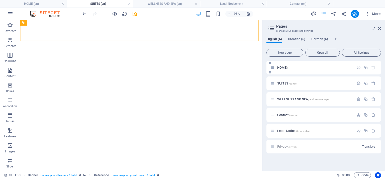
click at [281, 68] on span "HOME /" at bounding box center [282, 68] width 11 height 4
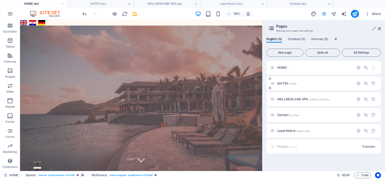
click at [287, 83] on span "SUITES /suites" at bounding box center [286, 84] width 19 height 4
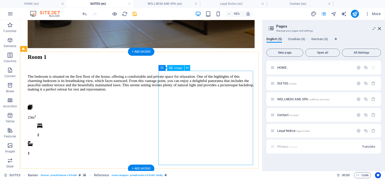
scroll to position [526, 0]
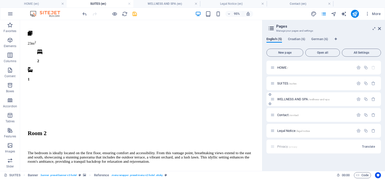
click at [283, 99] on span "WELLNESS AND SPA /wellness-and-spa" at bounding box center [303, 99] width 52 height 4
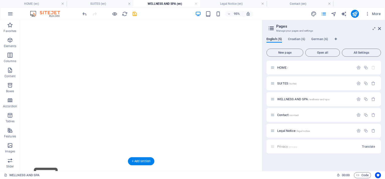
scroll to position [0, 0]
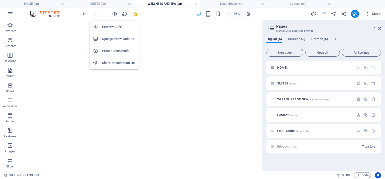
click at [115, 51] on h6 "Presentation mode" at bounding box center [119, 51] width 34 height 6
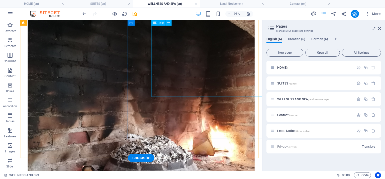
scroll to position [1154, 0]
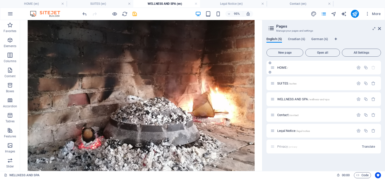
click at [286, 68] on span "HOME /" at bounding box center [282, 68] width 11 height 4
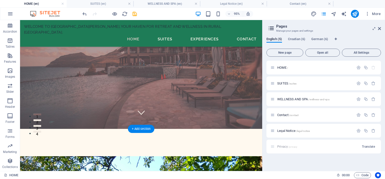
scroll to position [0, 0]
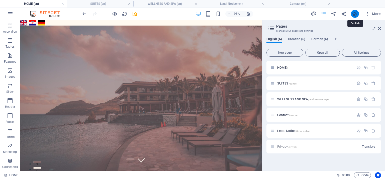
click at [356, 16] on icon "publish" at bounding box center [355, 14] width 6 height 6
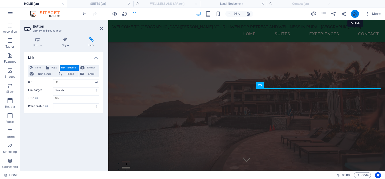
scroll to position [3436, 0]
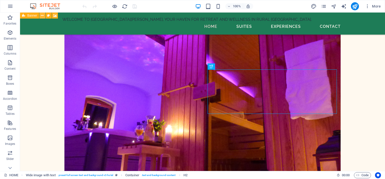
click at [41, 15] on icon at bounding box center [42, 15] width 3 height 5
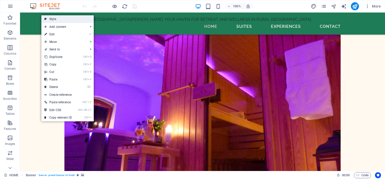
click at [63, 19] on link "Style" at bounding box center [67, 19] width 52 height 8
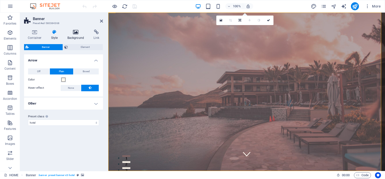
click at [77, 33] on icon at bounding box center [76, 32] width 24 height 5
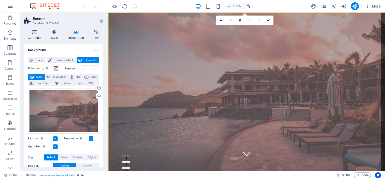
click at [37, 34] on icon at bounding box center [34, 32] width 21 height 5
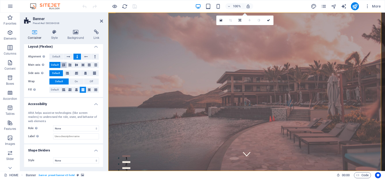
scroll to position [0, 0]
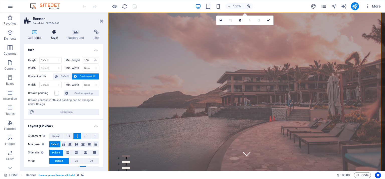
click at [52, 34] on icon at bounding box center [54, 32] width 14 height 5
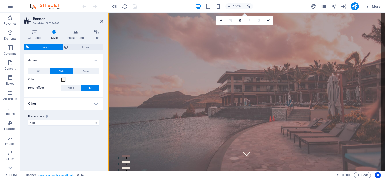
click at [96, 103] on h4 "Other" at bounding box center [63, 104] width 79 height 12
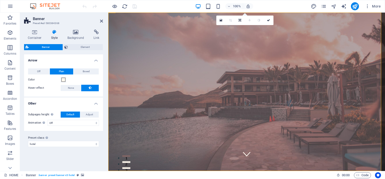
click at [77, 50] on div "Banner Element" at bounding box center [63, 47] width 79 height 6
click at [77, 46] on span "Element" at bounding box center [85, 47] width 32 height 6
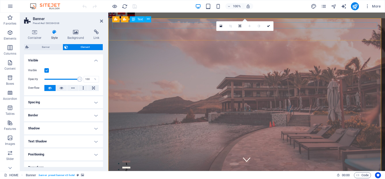
click at [147, 18] on icon at bounding box center [148, 19] width 3 height 5
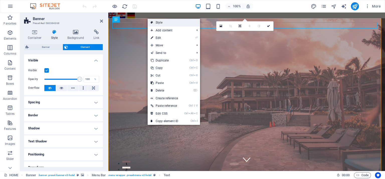
click at [160, 22] on link "Style" at bounding box center [174, 23] width 52 height 8
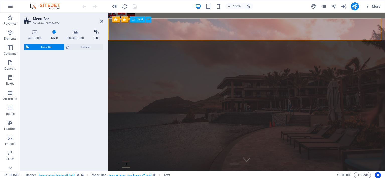
select select "rem"
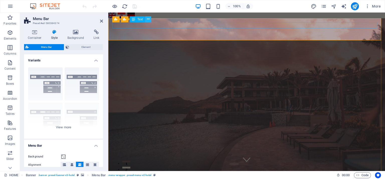
click at [149, 20] on icon at bounding box center [148, 19] width 3 height 5
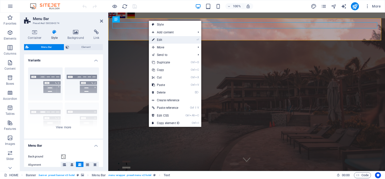
click at [154, 39] on icon at bounding box center [153, 40] width 3 height 8
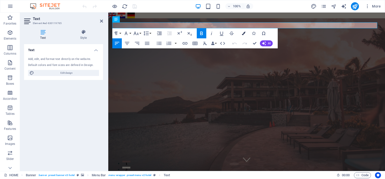
click at [243, 34] on icon "button" at bounding box center [244, 34] width 4 height 4
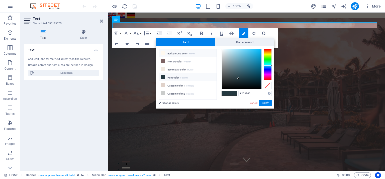
click at [176, 53] on li "Background color #fff9ef" at bounding box center [188, 53] width 58 height 8
type input "#fff9ef"
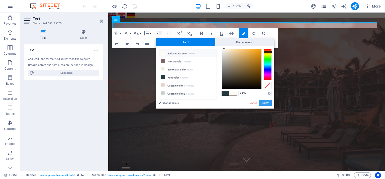
click at [264, 103] on button "Apply" at bounding box center [265, 103] width 13 height 6
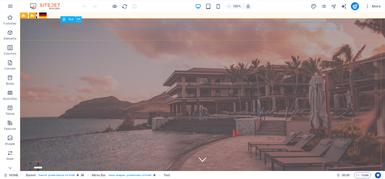
click at [78, 19] on icon at bounding box center [79, 19] width 3 height 5
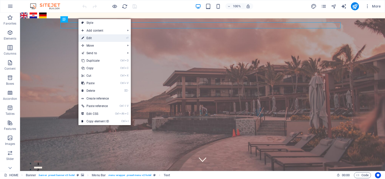
click at [104, 38] on link "⏎ Edit" at bounding box center [96, 38] width 34 height 8
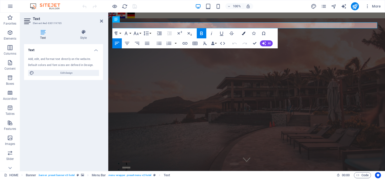
click at [245, 33] on icon "button" at bounding box center [244, 34] width 4 height 4
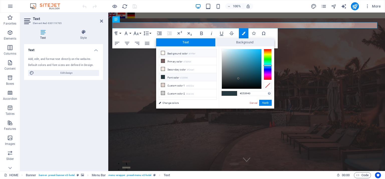
click at [180, 53] on li "Background color #fff9ef" at bounding box center [188, 53] width 58 height 8
type input "#fff9ef"
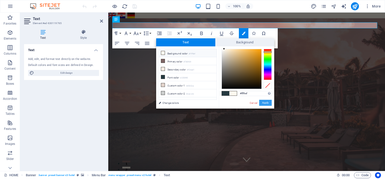
click at [266, 103] on button "Apply" at bounding box center [265, 103] width 13 height 6
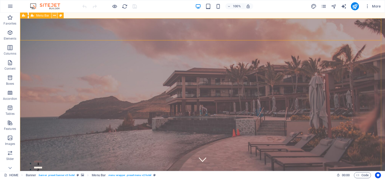
click at [53, 16] on button at bounding box center [54, 16] width 6 height 6
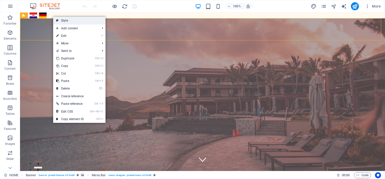
click at [56, 18] on icon at bounding box center [57, 21] width 3 height 8
select select "rem"
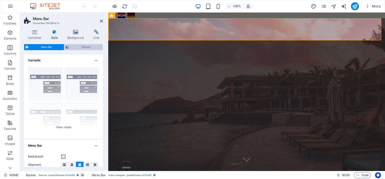
click at [77, 46] on span "Element" at bounding box center [86, 47] width 31 height 6
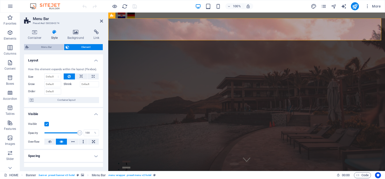
click at [51, 47] on span "Menu Bar" at bounding box center [46, 47] width 32 height 6
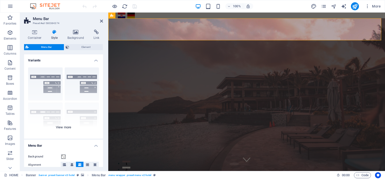
click at [51, 75] on div "Border Centered Default Fixed Loki Trigger Wide XXL" at bounding box center [63, 100] width 79 height 75
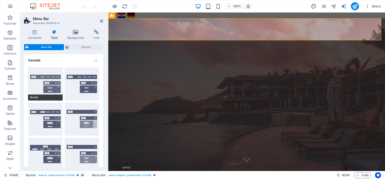
click at [41, 96] on span "Border" at bounding box center [45, 98] width 35 height 6
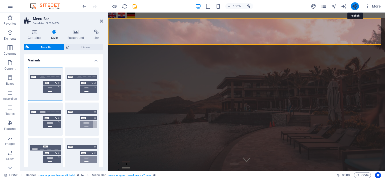
click at [355, 6] on icon "publish" at bounding box center [355, 7] width 6 height 6
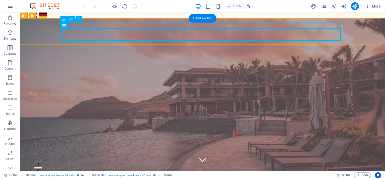
drag, startPoint x: 155, startPoint y: 25, endPoint x: 132, endPoint y: 27, distance: 22.5
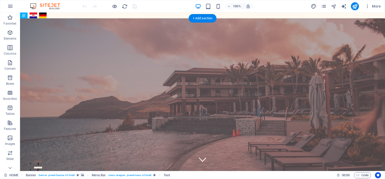
drag, startPoint x: 131, startPoint y: 28, endPoint x: 117, endPoint y: 22, distance: 15.6
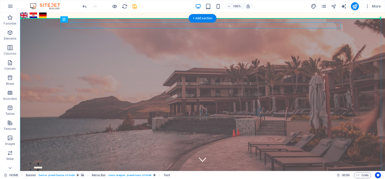
drag, startPoint x: 155, startPoint y: 24, endPoint x: 141, endPoint y: 76, distance: 53.5
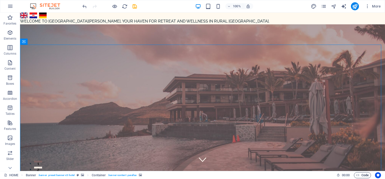
click at [359, 174] on icon "button" at bounding box center [358, 175] width 3 height 3
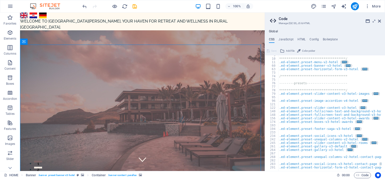
scroll to position [43, 0]
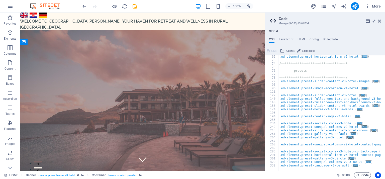
click at [361, 176] on span "Code" at bounding box center [363, 175] width 13 height 6
click at [360, 174] on span "Code" at bounding box center [363, 175] width 13 height 6
click at [381, 20] on icon at bounding box center [379, 21] width 3 height 4
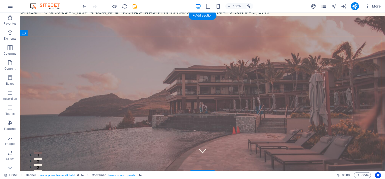
scroll to position [0, 0]
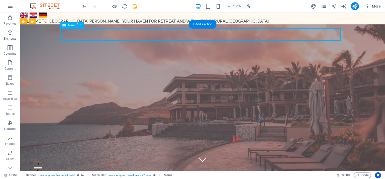
drag, startPoint x: 152, startPoint y: 40, endPoint x: 154, endPoint y: 33, distance: 7.1
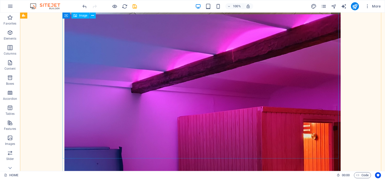
scroll to position [1831, 0]
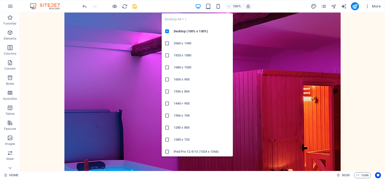
click at [197, 6] on icon "button" at bounding box center [198, 7] width 6 height 6
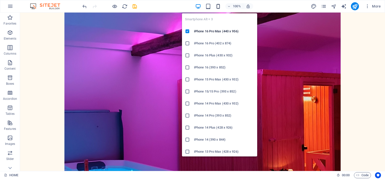
click at [220, 6] on icon "button" at bounding box center [219, 7] width 6 height 6
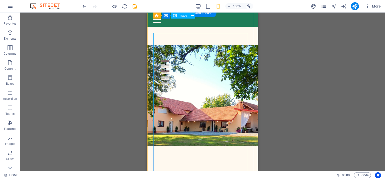
scroll to position [0, 0]
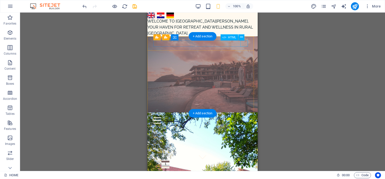
click at [242, 117] on div at bounding box center [203, 120] width 98 height 6
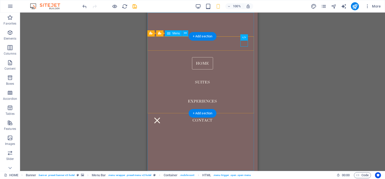
click at [201, 65] on nav "Home Suites Experiences Contact" at bounding box center [203, 92] width 110 height 159
click at [198, 85] on nav "Home Suites Experiences Contact" at bounding box center [203, 92] width 110 height 159
click at [199, 100] on nav "Home Suites Experiences Contact" at bounding box center [203, 92] width 110 height 159
click at [199, 122] on nav "Home Suites Experiences Contact" at bounding box center [203, 92] width 110 height 159
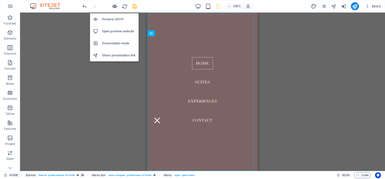
click at [112, 5] on icon "button" at bounding box center [115, 7] width 6 height 6
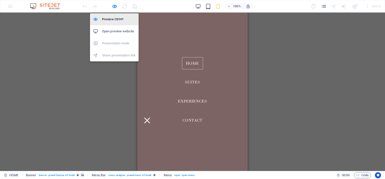
click at [115, 19] on h6 "Preview Ctrl+P" at bounding box center [119, 19] width 34 height 6
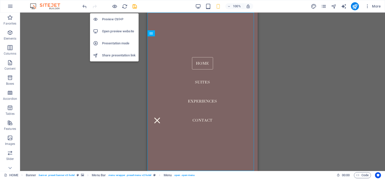
click at [115, 17] on h6 "Preview Ctrl+P" at bounding box center [119, 19] width 34 height 6
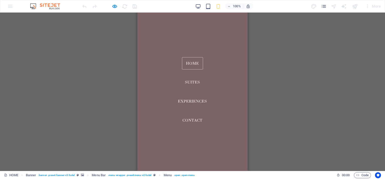
scroll to position [1154, 0]
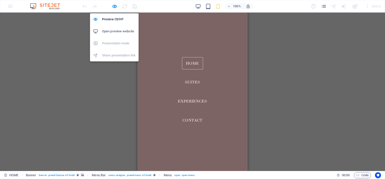
click at [114, 30] on h6 "Open preview website" at bounding box center [119, 31] width 34 height 6
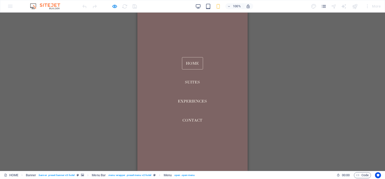
click at [8, 6] on div "100% More" at bounding box center [192, 6] width 385 height 12
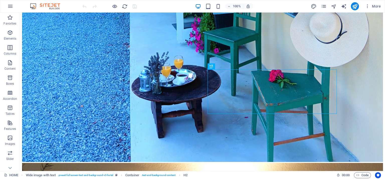
scroll to position [3471, 0]
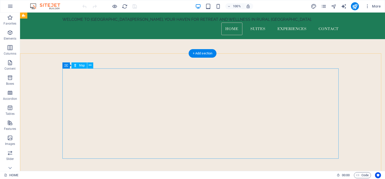
scroll to position [4964, 0]
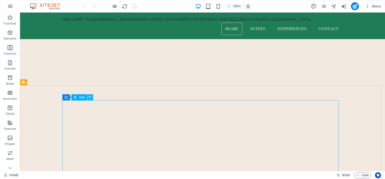
click at [90, 98] on icon at bounding box center [90, 97] width 3 height 5
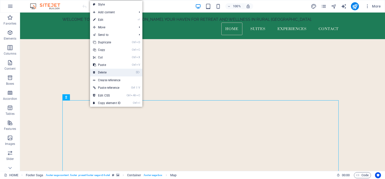
click at [101, 69] on link "⌦ Delete" at bounding box center [107, 73] width 34 height 8
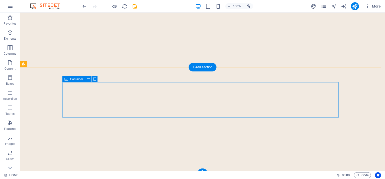
scroll to position [4984, 0]
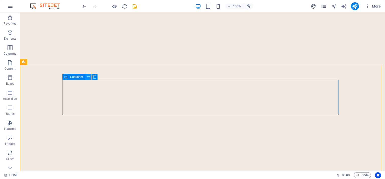
click at [89, 76] on icon at bounding box center [88, 77] width 3 height 5
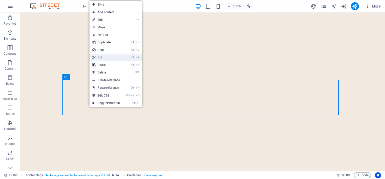
click at [100, 56] on link "Ctrl X Cut" at bounding box center [107, 58] width 34 height 8
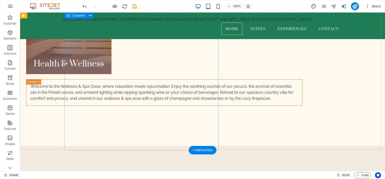
scroll to position [4286, 0]
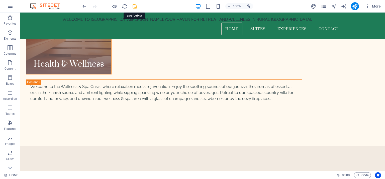
click at [133, 6] on icon "save" at bounding box center [135, 7] width 6 height 6
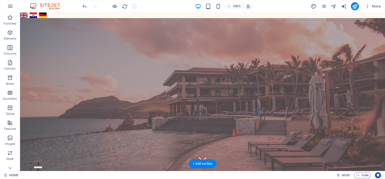
scroll to position [0, 0]
click at [124, 8] on icon "reload" at bounding box center [125, 7] width 6 height 6
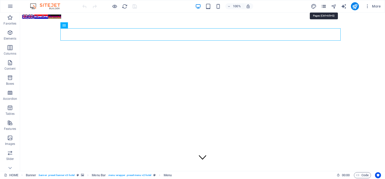
click at [324, 7] on icon "pages" at bounding box center [324, 7] width 6 height 6
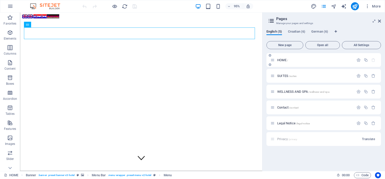
click at [281, 59] on span "HOME /" at bounding box center [282, 60] width 11 height 4
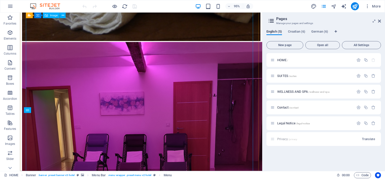
scroll to position [2835, 0]
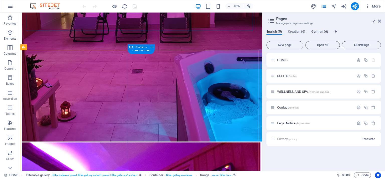
scroll to position [3086, 0]
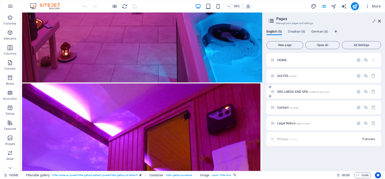
click at [290, 90] on div "WELLNESS AND SPA /wellness-and-spa" at bounding box center [313, 92] width 84 height 6
click at [288, 91] on span "WELLNESS AND SPA /wellness-and-spa" at bounding box center [303, 92] width 52 height 4
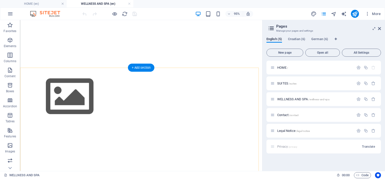
scroll to position [0, 0]
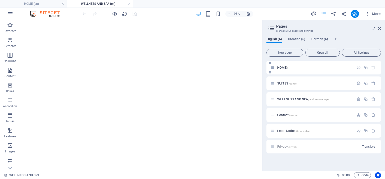
click at [290, 68] on p "HOME /" at bounding box center [314, 67] width 75 height 3
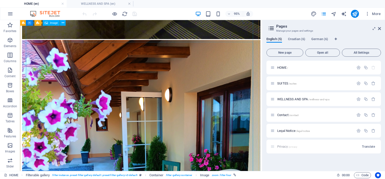
scroll to position [2310, 0]
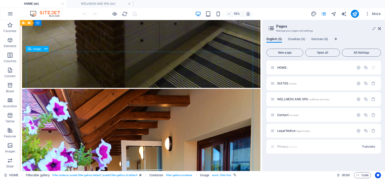
click at [45, 48] on icon at bounding box center [46, 48] width 3 height 5
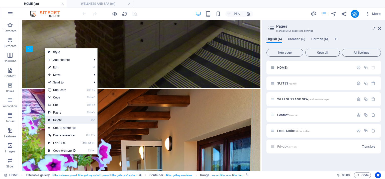
drag, startPoint x: 65, startPoint y: 120, endPoint x: 48, endPoint y: 105, distance: 22.6
click at [65, 120] on link "⌦ Delete" at bounding box center [62, 120] width 34 height 8
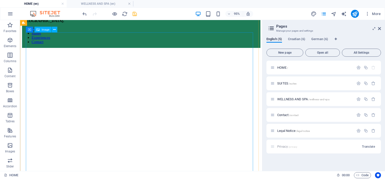
scroll to position [176, 0]
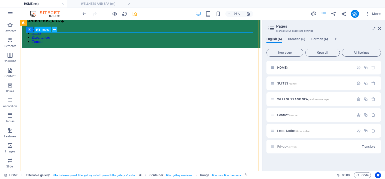
click at [55, 30] on icon at bounding box center [54, 29] width 3 height 5
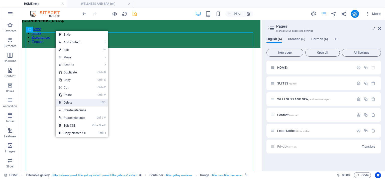
click at [72, 100] on link "⌦ Delete" at bounding box center [73, 103] width 34 height 8
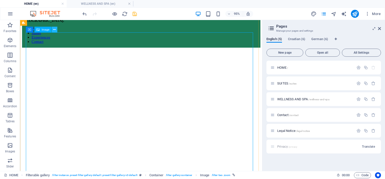
click at [55, 30] on icon at bounding box center [54, 29] width 3 height 5
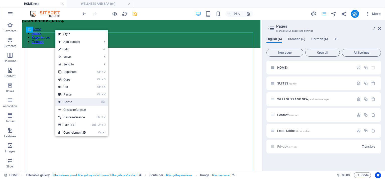
drag, startPoint x: 71, startPoint y: 101, endPoint x: 54, endPoint y: 85, distance: 22.9
click at [71, 101] on link "⌦ Delete" at bounding box center [72, 102] width 34 height 8
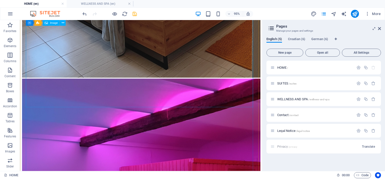
scroll to position [1054, 0]
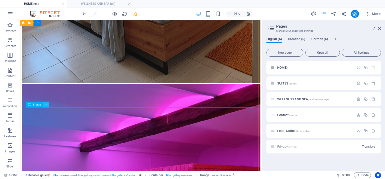
click at [47, 105] on button at bounding box center [46, 105] width 6 height 6
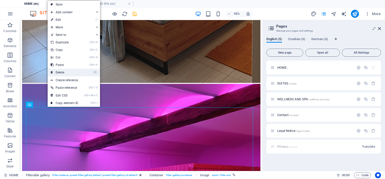
drag, startPoint x: 63, startPoint y: 74, endPoint x: 46, endPoint y: 57, distance: 24.3
click at [63, 74] on link "⌦ Delete" at bounding box center [65, 73] width 34 height 8
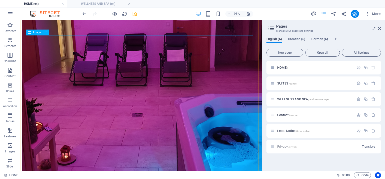
scroll to position [1982, 0]
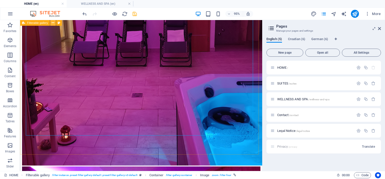
click at [52, 22] on icon at bounding box center [53, 22] width 3 height 5
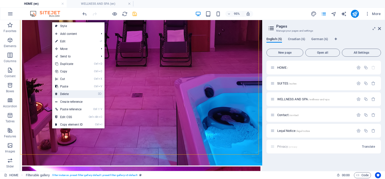
click at [72, 93] on link "⌦ Delete" at bounding box center [69, 94] width 34 height 8
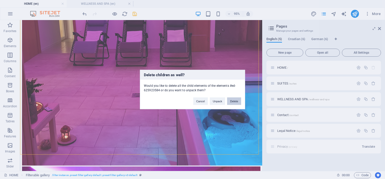
click at [236, 100] on button "Delete" at bounding box center [234, 102] width 14 height 8
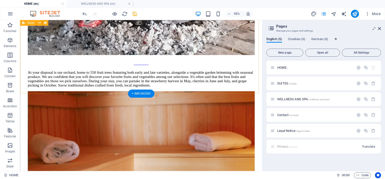
scroll to position [878, 0]
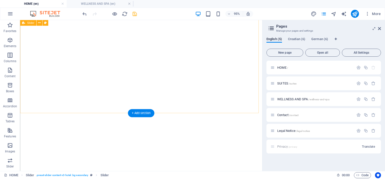
scroll to position [1705, 0]
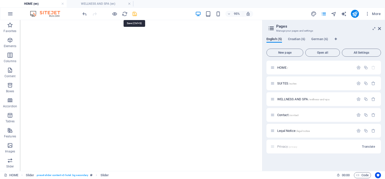
click at [133, 14] on icon "save" at bounding box center [135, 14] width 6 height 6
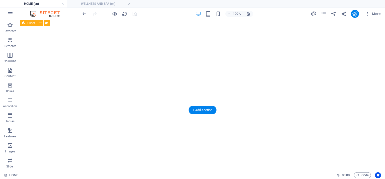
scroll to position [1595, 0]
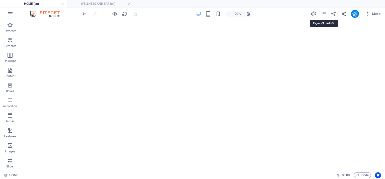
click at [324, 12] on icon "pages" at bounding box center [324, 14] width 6 height 6
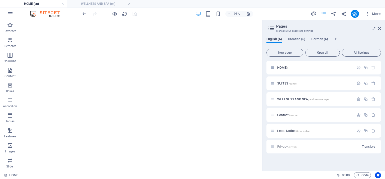
scroll to position [1580, 0]
click at [281, 83] on span "SUITES /suites" at bounding box center [286, 84] width 19 height 4
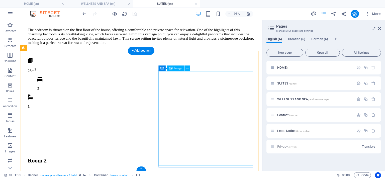
scroll to position [526, 0]
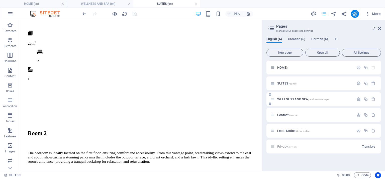
click at [291, 98] on span "WELLNESS AND SPA /wellness-and-spa" at bounding box center [303, 99] width 52 height 4
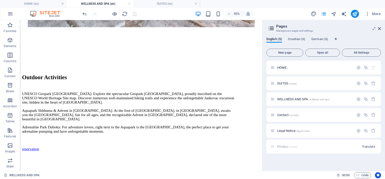
scroll to position [1465, 0]
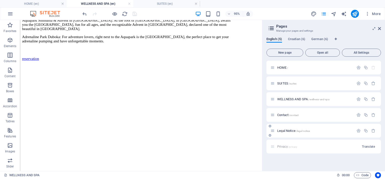
click at [284, 130] on span "Legal Notice /legal-notice" at bounding box center [293, 131] width 33 height 4
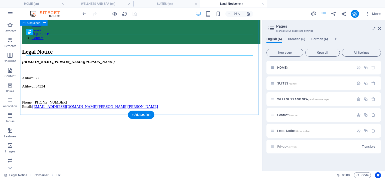
scroll to position [26, 0]
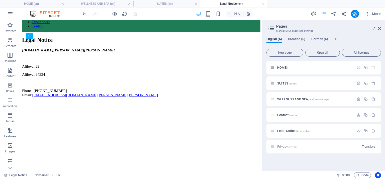
click at [135, 13] on div at bounding box center [110, 14] width 56 height 8
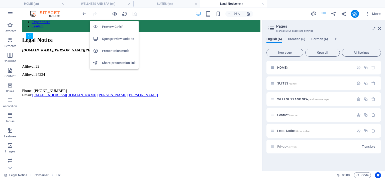
click at [115, 51] on h6 "Presentation mode" at bounding box center [119, 51] width 34 height 6
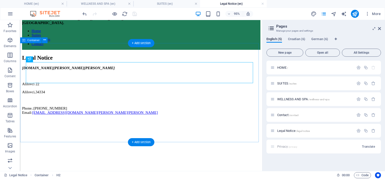
scroll to position [0, 0]
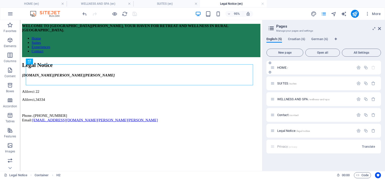
drag, startPoint x: 281, startPoint y: 66, endPoint x: 92, endPoint y: 24, distance: 194.3
click at [281, 66] on span "HOME /" at bounding box center [282, 68] width 11 height 4
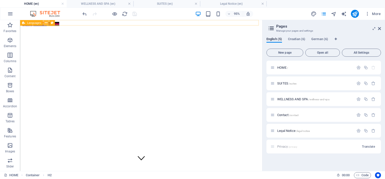
click at [46, 23] on icon at bounding box center [46, 22] width 3 height 5
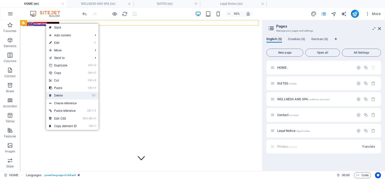
click at [68, 93] on link "⌦ Delete" at bounding box center [63, 96] width 34 height 8
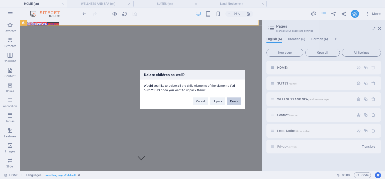
click at [230, 101] on button "Delete" at bounding box center [234, 102] width 14 height 8
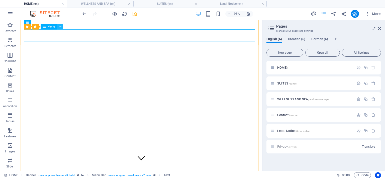
click at [61, 28] on button at bounding box center [60, 27] width 6 height 6
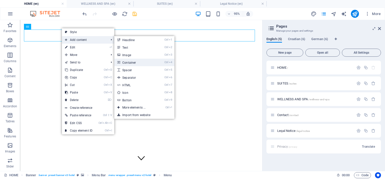
click at [141, 64] on link "Ctrl 4 Container" at bounding box center [134, 63] width 41 height 8
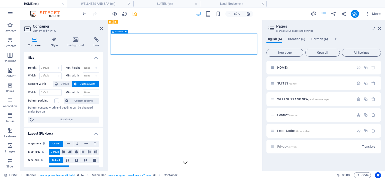
drag, startPoint x: 150, startPoint y: 54, endPoint x: 142, endPoint y: 69, distance: 17.5
click at [84, 12] on icon "undo" at bounding box center [85, 14] width 6 height 6
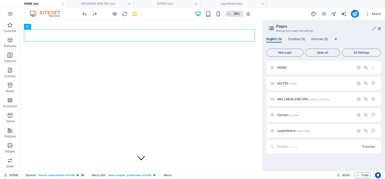
click at [237, 14] on h6 "95%" at bounding box center [237, 14] width 8 height 6
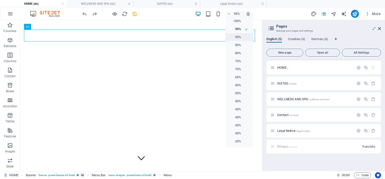
click at [236, 37] on h6 "90%" at bounding box center [235, 37] width 13 height 6
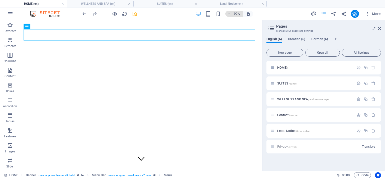
click at [236, 15] on h6 "90%" at bounding box center [237, 14] width 8 height 6
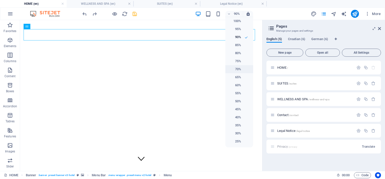
click at [234, 70] on h6 "70%" at bounding box center [235, 69] width 13 height 6
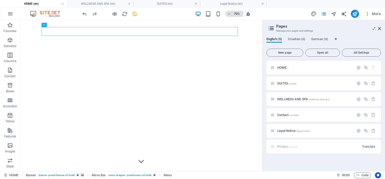
click at [234, 13] on h6 "70%" at bounding box center [237, 14] width 8 height 6
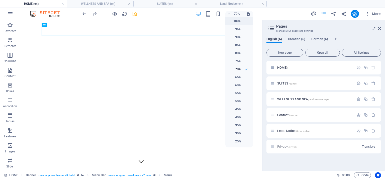
click at [235, 20] on h6 "100%" at bounding box center [235, 21] width 13 height 6
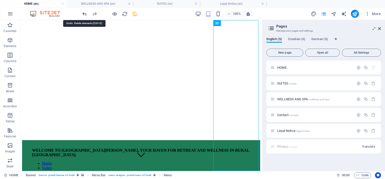
click at [82, 13] on icon "undo" at bounding box center [85, 14] width 6 height 6
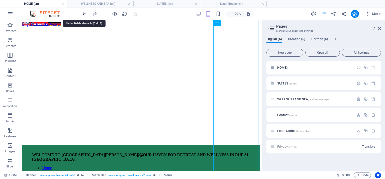
click at [82, 13] on icon "undo" at bounding box center [85, 14] width 6 height 6
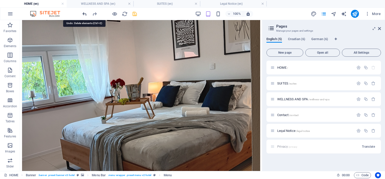
scroll to position [1092, 0]
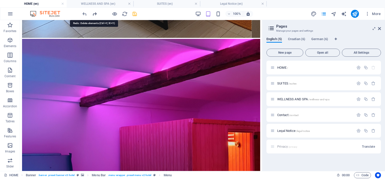
click at [94, 13] on icon "redo" at bounding box center [95, 14] width 6 height 6
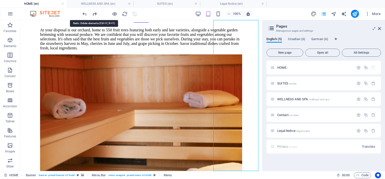
click at [94, 13] on icon "redo" at bounding box center [95, 14] width 6 height 6
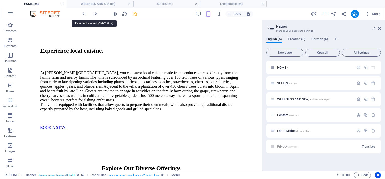
scroll to position [0, 0]
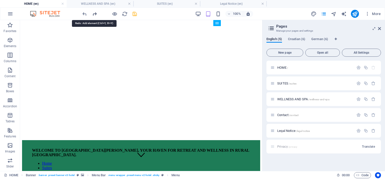
click at [94, 13] on icon "redo" at bounding box center [95, 14] width 6 height 6
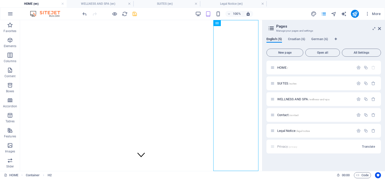
click at [94, 13] on div at bounding box center [110, 14] width 56 height 8
click at [85, 13] on icon "undo" at bounding box center [85, 14] width 6 height 6
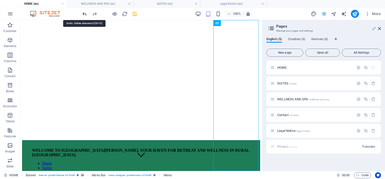
click at [85, 13] on icon "undo" at bounding box center [85, 14] width 6 height 6
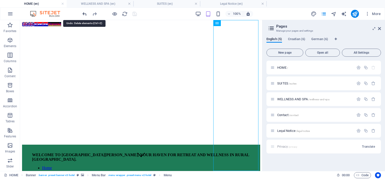
click at [85, 13] on icon "undo" at bounding box center [85, 14] width 6 height 6
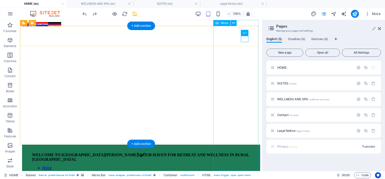
click at [236, 166] on nav "Home Suites Experiences Contact" at bounding box center [141, 175] width 218 height 18
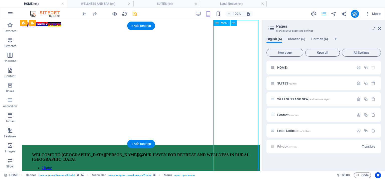
click at [231, 166] on nav "Home Suites Experiences Contact" at bounding box center [141, 175] width 218 height 18
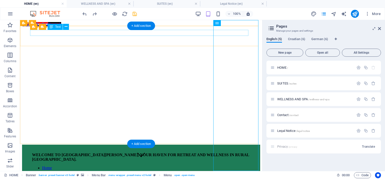
click at [97, 153] on div "WELCOME TO [GEOGRAPHIC_DATA][PERSON_NAME], YOUR HAVEN FOR RETREAT AND WELLNESS …" at bounding box center [141, 157] width 218 height 9
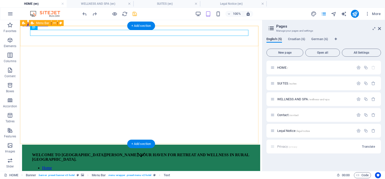
click at [101, 145] on div "WELCOME TO SEOSKA VILA VALLIS AUREA, YOUR HAVEN FOR RETREAT AND WELLNESS IN RUR…" at bounding box center [141, 168] width 238 height 47
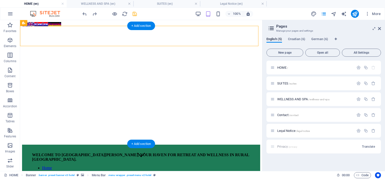
click at [152, 179] on figure at bounding box center [141, 182] width 238 height 0
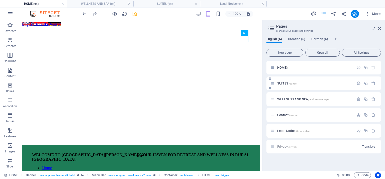
click at [279, 84] on span "SUITES /suites" at bounding box center [286, 84] width 19 height 4
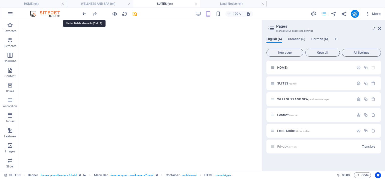
click at [82, 14] on icon "undo" at bounding box center [85, 14] width 6 height 6
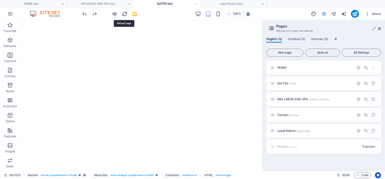
click at [123, 15] on icon "reload" at bounding box center [125, 14] width 6 height 6
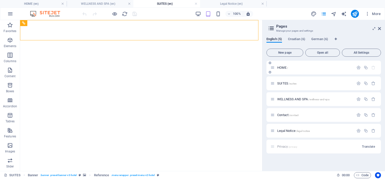
click at [282, 67] on span "HOME /" at bounding box center [282, 68] width 11 height 4
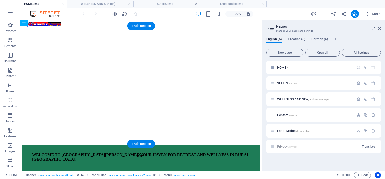
drag, startPoint x: 237, startPoint y: 67, endPoint x: 194, endPoint y: 39, distance: 51.1
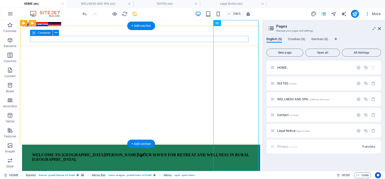
click at [175, 166] on div at bounding box center [141, 166] width 218 height 0
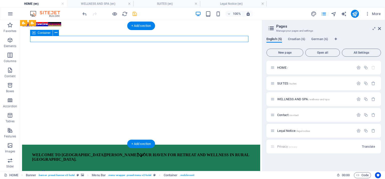
click at [135, 166] on div at bounding box center [141, 166] width 218 height 0
click at [52, 166] on div at bounding box center [141, 166] width 218 height 0
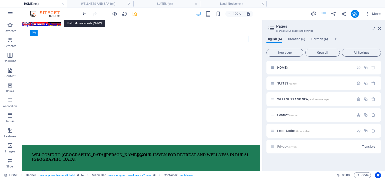
click at [83, 14] on icon "undo" at bounding box center [85, 14] width 6 height 6
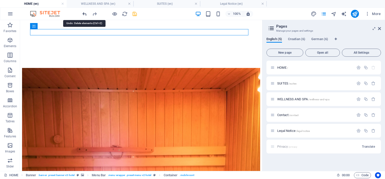
scroll to position [1092, 0]
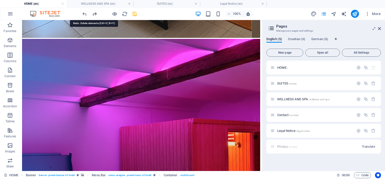
click at [94, 14] on icon "redo" at bounding box center [95, 14] width 6 height 6
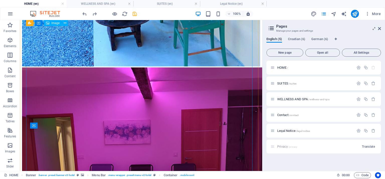
scroll to position [1744, 0]
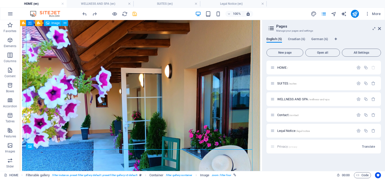
scroll to position [1669, 0]
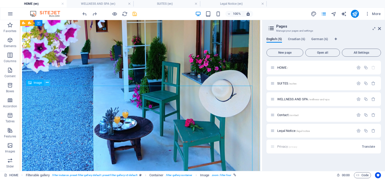
click at [47, 84] on icon at bounding box center [47, 82] width 3 height 5
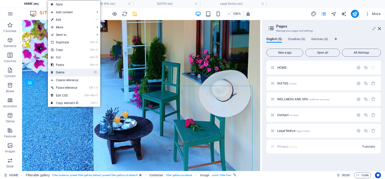
click at [64, 72] on link "⌦ Delete" at bounding box center [65, 73] width 34 height 8
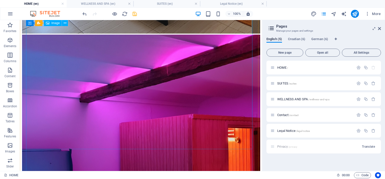
scroll to position [1029, 0]
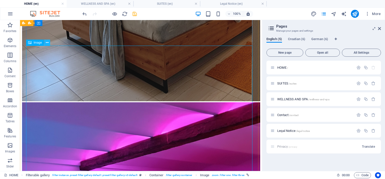
click at [46, 43] on icon at bounding box center [47, 42] width 3 height 5
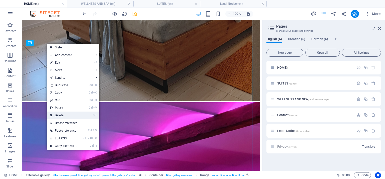
drag, startPoint x: 68, startPoint y: 112, endPoint x: 48, endPoint y: 92, distance: 28.2
click at [68, 112] on link "⌦ Delete" at bounding box center [64, 116] width 34 height 8
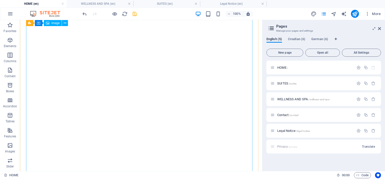
scroll to position [176, 0]
click at [65, 23] on icon at bounding box center [65, 23] width 3 height 5
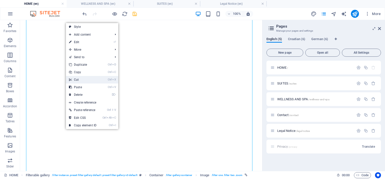
click at [79, 78] on link "Ctrl X Cut" at bounding box center [83, 80] width 34 height 8
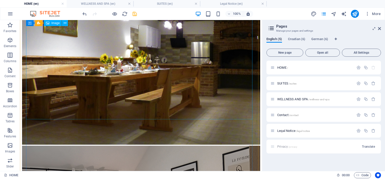
scroll to position [502, 0]
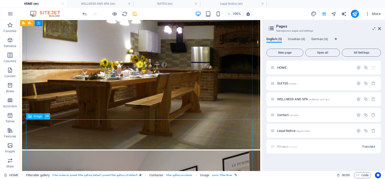
click at [49, 116] on button at bounding box center [47, 116] width 6 height 6
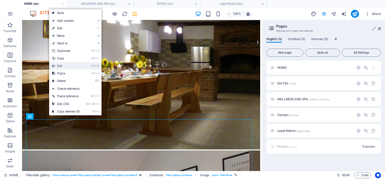
click at [65, 63] on link "Ctrl X Cut" at bounding box center [66, 66] width 34 height 8
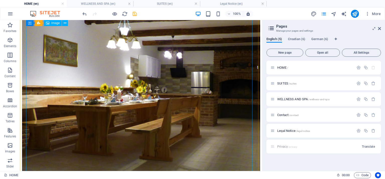
scroll to position [376, 0]
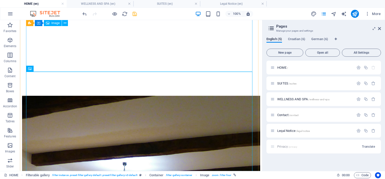
scroll to position [301, 0]
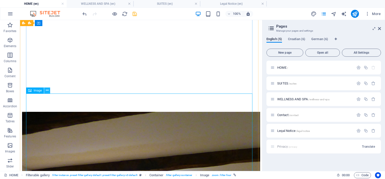
click at [47, 91] on icon at bounding box center [47, 90] width 3 height 5
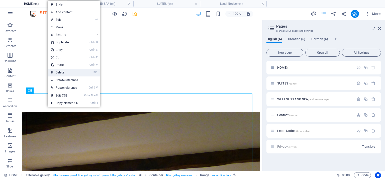
click at [58, 73] on link "⌦ Delete" at bounding box center [65, 73] width 34 height 8
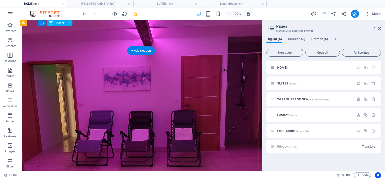
scroll to position [728, 0]
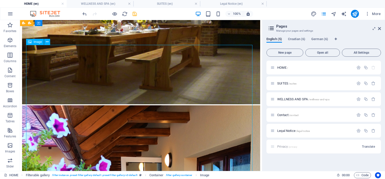
scroll to position [502, 0]
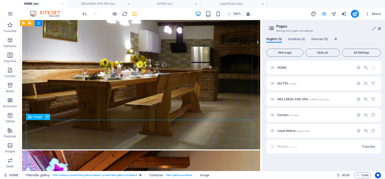
click at [46, 117] on icon at bounding box center [47, 116] width 3 height 5
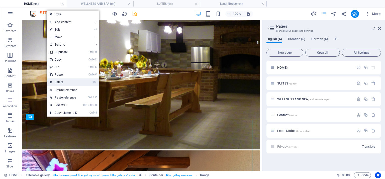
drag, startPoint x: 61, startPoint y: 81, endPoint x: 44, endPoint y: 63, distance: 25.0
click at [61, 81] on link "⌦ Delete" at bounding box center [64, 83] width 34 height 8
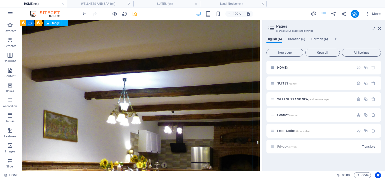
scroll to position [276, 0]
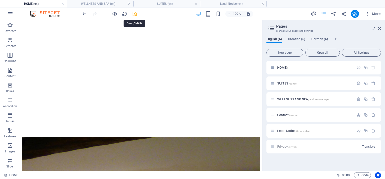
click at [134, 12] on icon "save" at bounding box center [135, 14] width 6 height 6
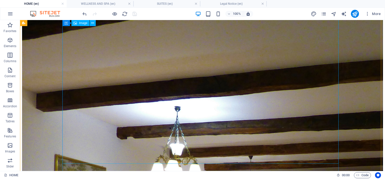
scroll to position [233, 0]
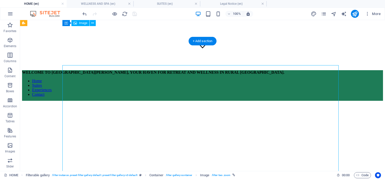
scroll to position [108, 0]
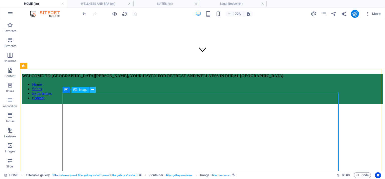
click at [92, 90] on icon at bounding box center [92, 89] width 3 height 5
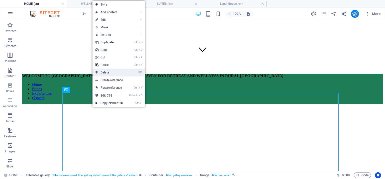
drag, startPoint x: 108, startPoint y: 70, endPoint x: 97, endPoint y: 54, distance: 19.6
click at [108, 70] on link "⌦ Delete" at bounding box center [110, 73] width 34 height 8
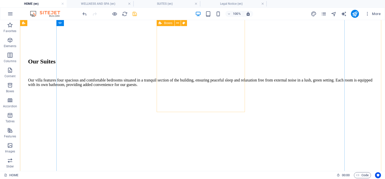
scroll to position [1590, 0]
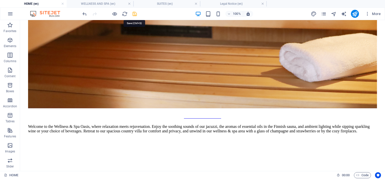
click at [135, 15] on icon "save" at bounding box center [135, 14] width 6 height 6
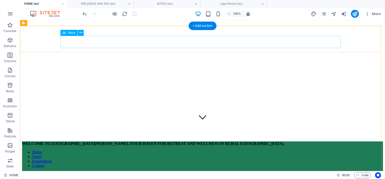
scroll to position [0, 0]
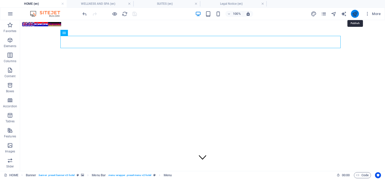
drag, startPoint x: 357, startPoint y: 12, endPoint x: 318, endPoint y: 10, distance: 39.2
click at [357, 12] on icon "publish" at bounding box center [355, 14] width 6 height 6
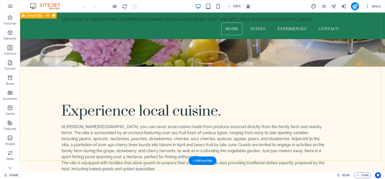
scroll to position [800, 0]
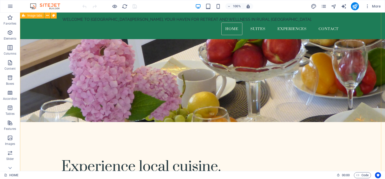
click at [10, 35] on icon "button" at bounding box center [10, 33] width 6 height 6
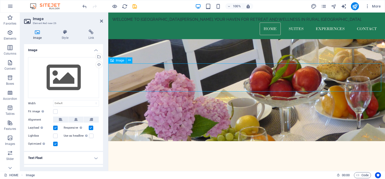
scroll to position [701, 0]
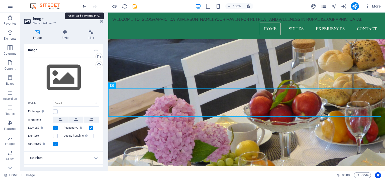
click at [84, 5] on icon "undo" at bounding box center [85, 7] width 6 height 6
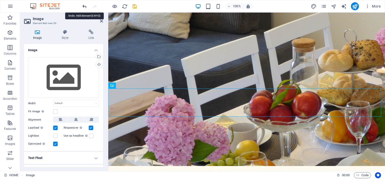
scroll to position [710, 0]
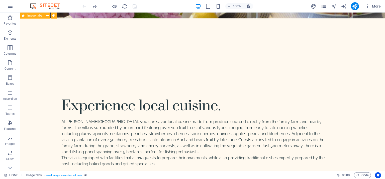
scroll to position [861, 0]
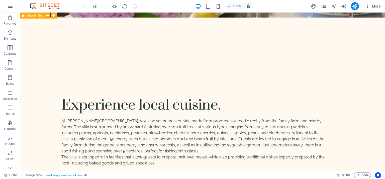
click at [9, 32] on icon "button" at bounding box center [10, 33] width 6 height 6
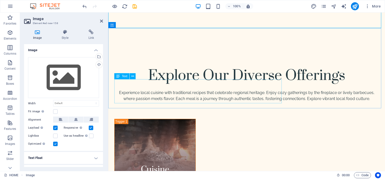
scroll to position [1079, 0]
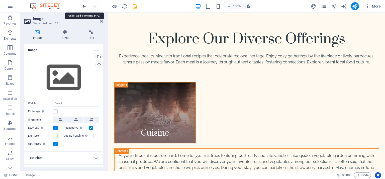
click at [85, 7] on icon "undo" at bounding box center [85, 7] width 6 height 6
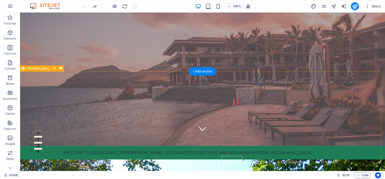
scroll to position [0, 0]
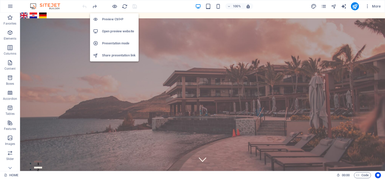
click at [114, 44] on h6 "Presentation mode" at bounding box center [119, 43] width 34 height 6
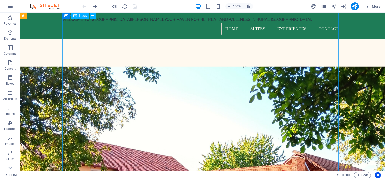
scroll to position [75, 0]
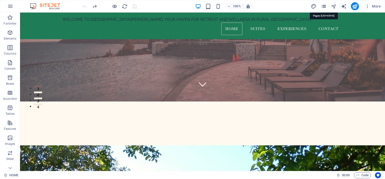
click at [326, 8] on icon "pages" at bounding box center [324, 7] width 6 height 6
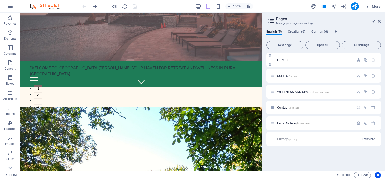
click at [281, 59] on span "HOME /" at bounding box center [282, 60] width 11 height 4
click at [322, 43] on button "Open all" at bounding box center [323, 45] width 35 height 8
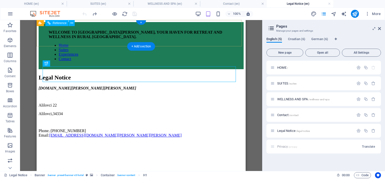
scroll to position [0, 0]
click at [68, 34] on div "WELCOME TO [GEOGRAPHIC_DATA][PERSON_NAME], YOUR HAVEN FOR RETREAT AND WELLNESS …" at bounding box center [141, 34] width 185 height 9
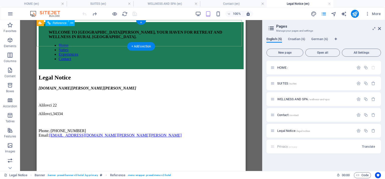
click at [82, 65] on div at bounding box center [141, 65] width 185 height 0
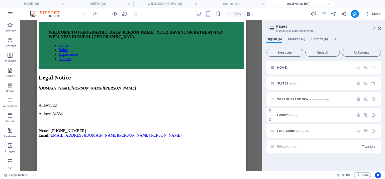
click at [285, 116] on span "Contact /contact" at bounding box center [287, 115] width 21 height 4
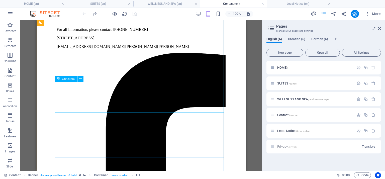
scroll to position [375, 0]
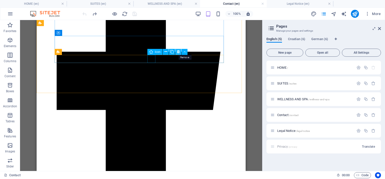
click at [179, 51] on icon at bounding box center [178, 51] width 3 height 5
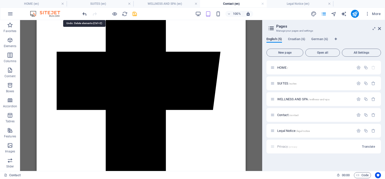
click at [84, 12] on icon "undo" at bounding box center [85, 14] width 6 height 6
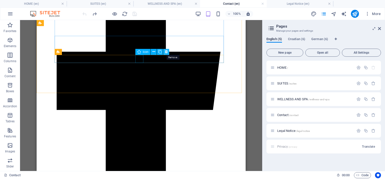
click at [167, 51] on icon at bounding box center [166, 51] width 3 height 5
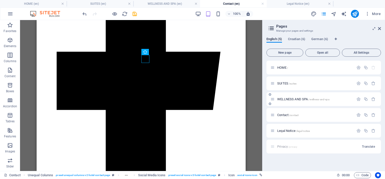
click at [285, 97] on div "WELLNESS AND SPA /wellness-and-spa" at bounding box center [313, 99] width 84 height 6
click at [283, 99] on span "WELLNESS AND SPA /wellness-and-spa" at bounding box center [303, 99] width 52 height 4
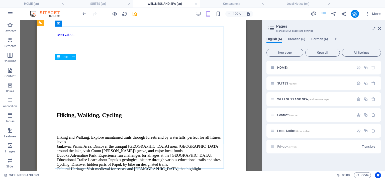
scroll to position [1987, 0]
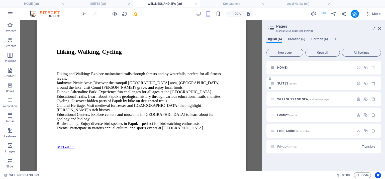
click at [279, 84] on span "SUITES /suites" at bounding box center [286, 84] width 19 height 4
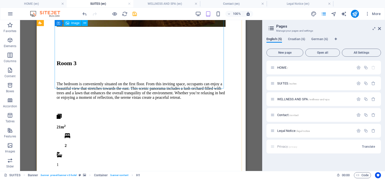
scroll to position [1047, 0]
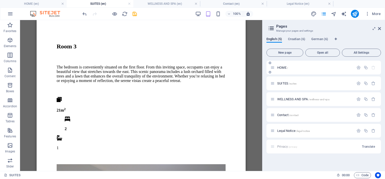
click at [285, 67] on span "HOME /" at bounding box center [282, 68] width 11 height 4
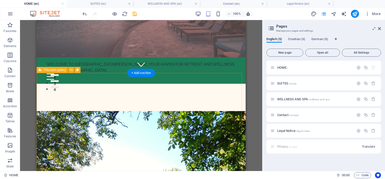
scroll to position [100, 0]
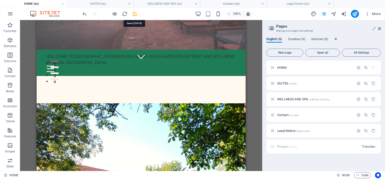
click at [134, 13] on icon "save" at bounding box center [135, 14] width 6 height 6
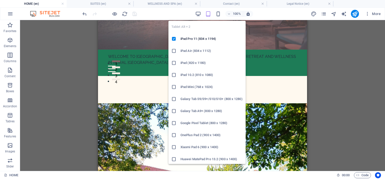
click at [209, 14] on icon "button" at bounding box center [208, 14] width 6 height 6
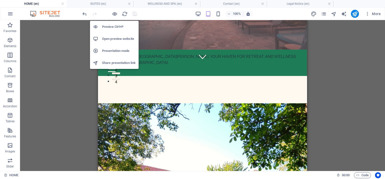
click at [112, 38] on h6 "Open preview website" at bounding box center [119, 39] width 34 height 6
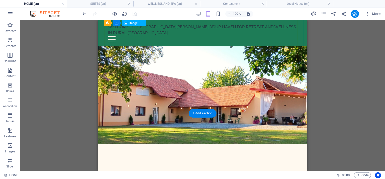
scroll to position [176, 0]
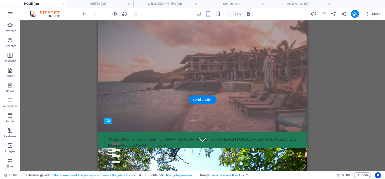
scroll to position [0, 0]
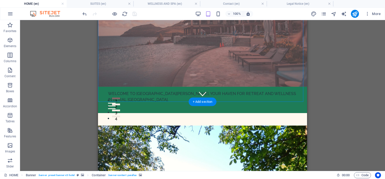
scroll to position [75, 0]
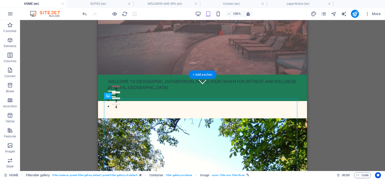
click at [188, 118] on figure at bounding box center [202, 177] width 209 height 119
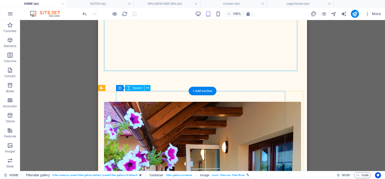
scroll to position [326, 0]
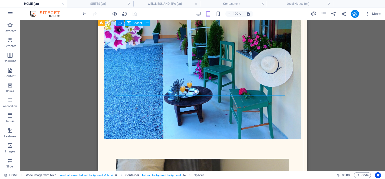
scroll to position [477, 0]
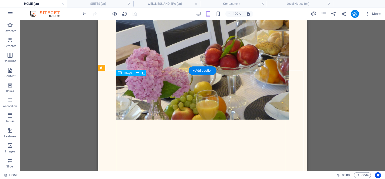
scroll to position [677, 0]
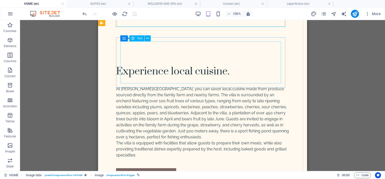
scroll to position [928, 0]
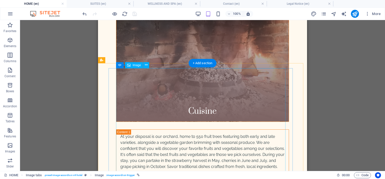
scroll to position [1179, 0]
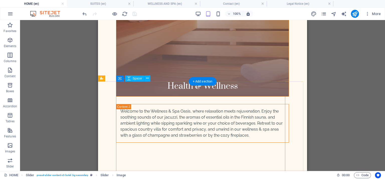
scroll to position [1455, 0]
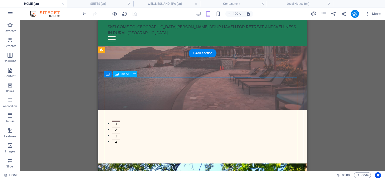
scroll to position [0, 0]
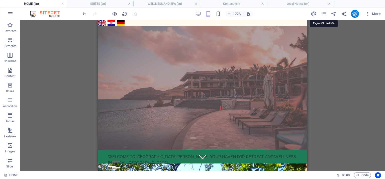
click at [323, 15] on icon "pages" at bounding box center [324, 14] width 6 height 6
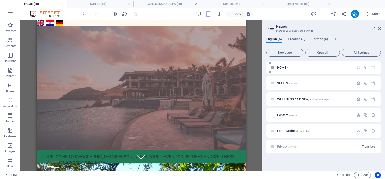
click at [279, 66] on span "HOME /" at bounding box center [282, 68] width 11 height 4
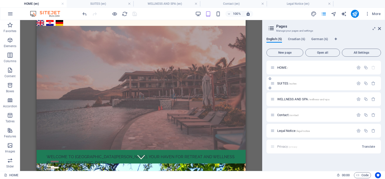
click at [277, 83] on span "SUITES /suites" at bounding box center [286, 84] width 19 height 4
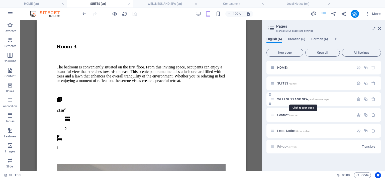
click at [281, 100] on span "WELLNESS AND SPA /wellness-and-spa" at bounding box center [303, 99] width 52 height 4
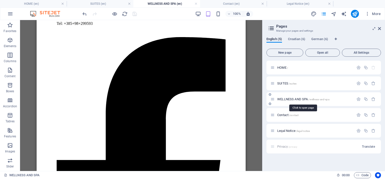
scroll to position [0, 0]
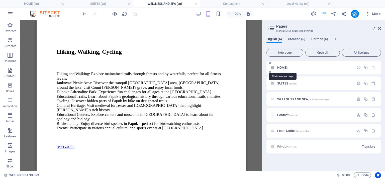
click at [282, 67] on span "HOME /" at bounding box center [282, 68] width 11 height 4
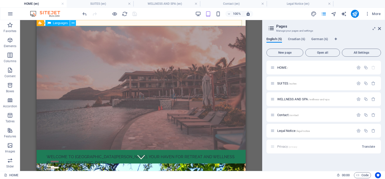
click at [72, 22] on icon at bounding box center [73, 23] width 3 height 5
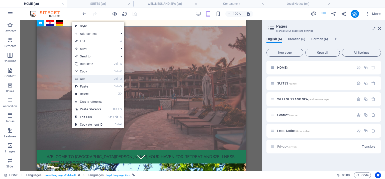
click at [90, 78] on link "Ctrl X Cut" at bounding box center [89, 79] width 34 height 8
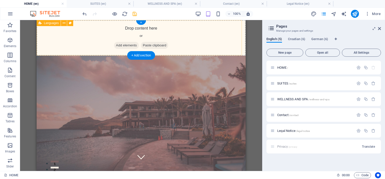
click at [92, 32] on div "Drop content here or Add elements Paste clipboard" at bounding box center [141, 38] width 209 height 36
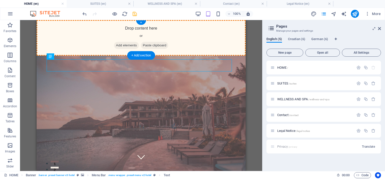
drag, startPoint x: 104, startPoint y: 63, endPoint x: 107, endPoint y: 36, distance: 27.0
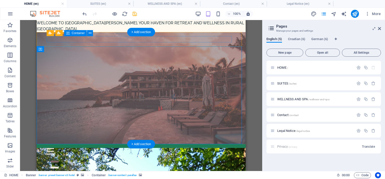
click at [75, 148] on div at bounding box center [141, 151] width 189 height 6
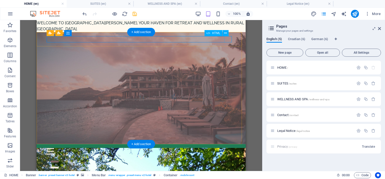
click at [230, 148] on div at bounding box center [141, 151] width 189 height 6
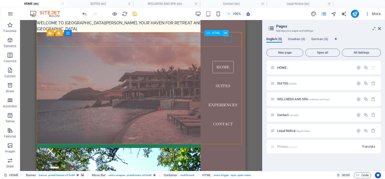
click at [225, 33] on icon at bounding box center [225, 33] width 3 height 5
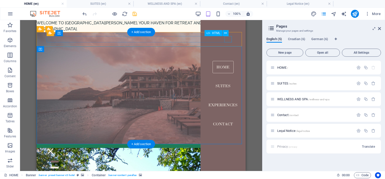
click at [226, 148] on div at bounding box center [141, 151] width 189 height 6
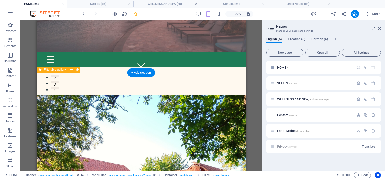
scroll to position [100, 0]
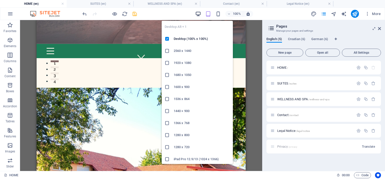
click at [199, 14] on icon "button" at bounding box center [198, 14] width 6 height 6
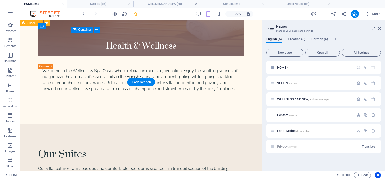
scroll to position [1555, 0]
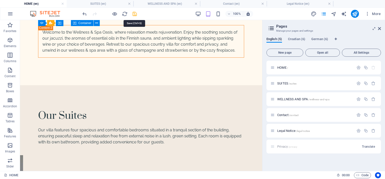
click at [133, 13] on icon "save" at bounding box center [135, 14] width 6 height 6
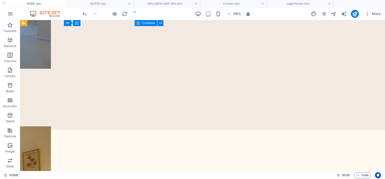
scroll to position [1499, 0]
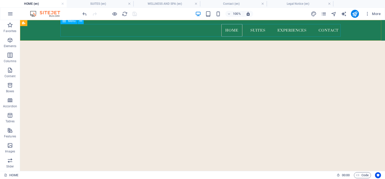
click at [257, 31] on nav "Home Suites Experiences Contact" at bounding box center [202, 30] width 280 height 13
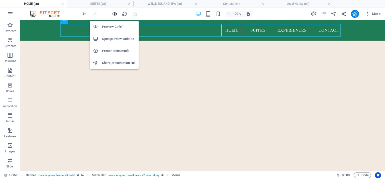
click at [114, 12] on icon "button" at bounding box center [115, 14] width 6 height 6
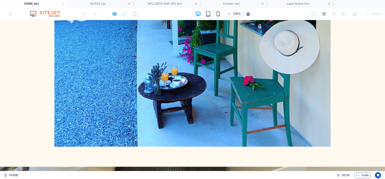
scroll to position [588, 0]
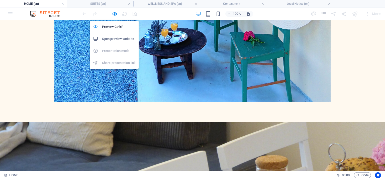
click at [117, 38] on h6 "Open preview website" at bounding box center [119, 39] width 34 height 6
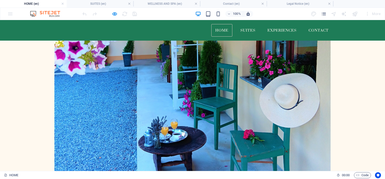
scroll to position [488, 0]
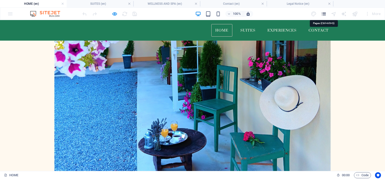
click at [324, 14] on icon "pages" at bounding box center [324, 14] width 6 height 6
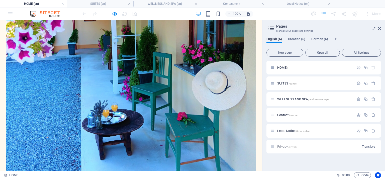
click at [10, 14] on div "100% More" at bounding box center [192, 14] width 385 height 12
click at [379, 29] on icon at bounding box center [379, 29] width 3 height 4
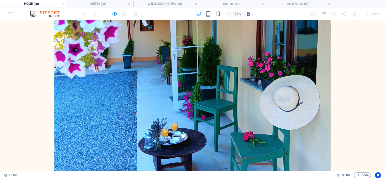
click at [26, 3] on h4 "HOME (en)" at bounding box center [33, 4] width 67 height 6
click at [48, 14] on img at bounding box center [48, 14] width 38 height 6
click at [8, 15] on div "100% More" at bounding box center [192, 14] width 385 height 12
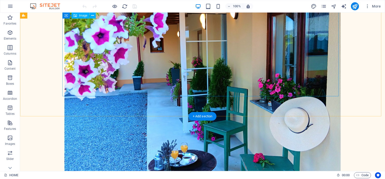
scroll to position [477, 0]
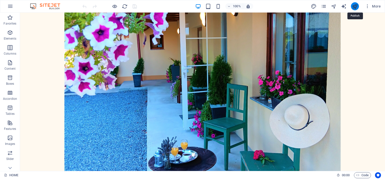
click at [354, 6] on icon "publish" at bounding box center [355, 7] width 6 height 6
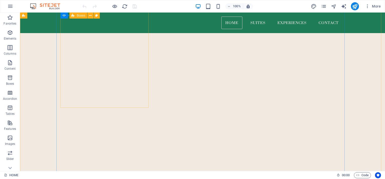
scroll to position [1540, 0]
click at [256, 23] on nav "Home Suites Experiences Contact" at bounding box center [202, 23] width 280 height 13
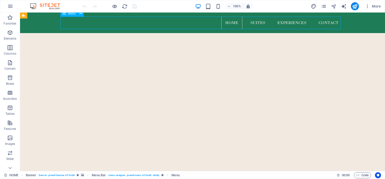
click at [257, 23] on nav "Home Suites Experiences Contact" at bounding box center [202, 23] width 280 height 13
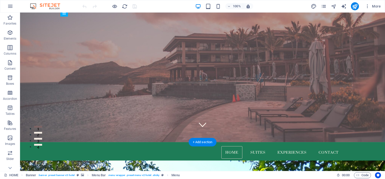
scroll to position [0, 0]
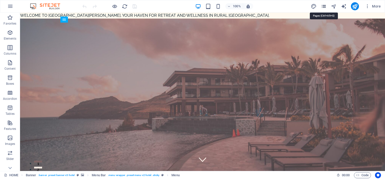
click at [322, 6] on icon "pages" at bounding box center [324, 7] width 6 height 6
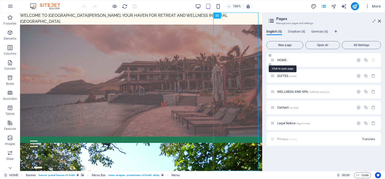
click at [280, 58] on span "HOME /" at bounding box center [282, 60] width 11 height 4
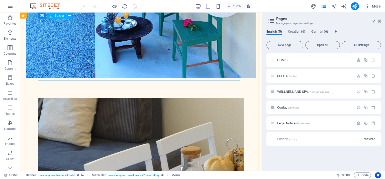
scroll to position [627, 0]
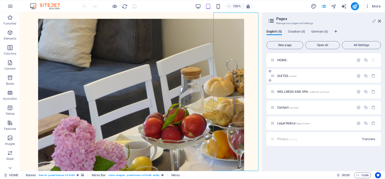
click at [285, 76] on span "SUITES /suites" at bounding box center [286, 76] width 19 height 4
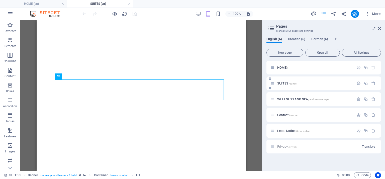
scroll to position [0, 0]
click at [286, 98] on span "WELLNESS AND SPA /wellness-and-spa" at bounding box center [303, 99] width 52 height 4
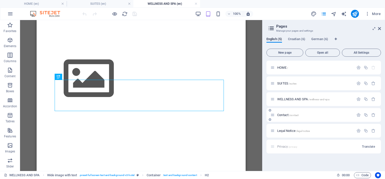
scroll to position [166, 0]
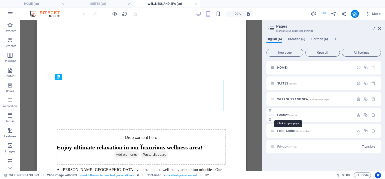
click at [285, 115] on span "Contact /contact" at bounding box center [287, 115] width 21 height 4
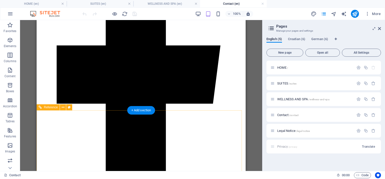
scroll to position [375, 0]
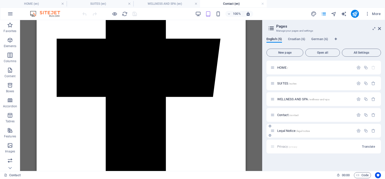
click at [288, 129] on span "Legal Notice /legal-notice" at bounding box center [293, 131] width 33 height 4
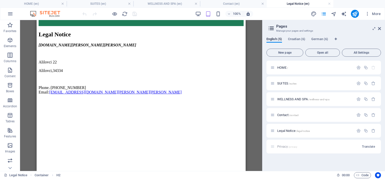
scroll to position [70, 0]
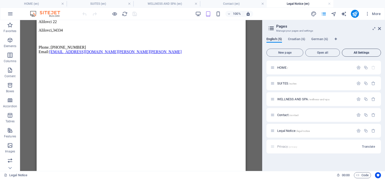
click at [359, 52] on span "All Settings" at bounding box center [361, 52] width 35 height 3
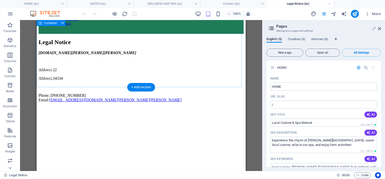
scroll to position [0, 0]
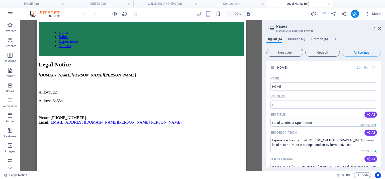
click at [273, 28] on icon at bounding box center [272, 28] width 8 height 7
click at [382, 29] on aside "Pages Manage your pages and settings English (5) Croatian (6) German (6) New pa…" at bounding box center [323, 95] width 123 height 151
click at [374, 27] on icon at bounding box center [374, 29] width 0 height 4
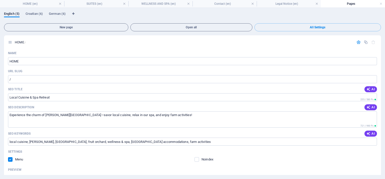
click at [384, 3] on h4 "Pages" at bounding box center [353, 4] width 64 height 6
click at [381, 4] on link at bounding box center [381, 4] width 3 height 5
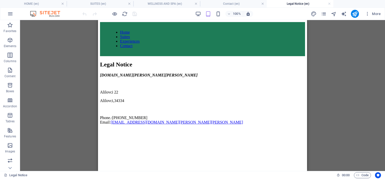
click at [349, 3] on ul "HOME (en) SUITES (en) WELLNESS AND SPA (en) Contact (en) Legal Notice (en)" at bounding box center [192, 4] width 385 height 8
click at [323, 12] on icon "pages" at bounding box center [324, 14] width 6 height 6
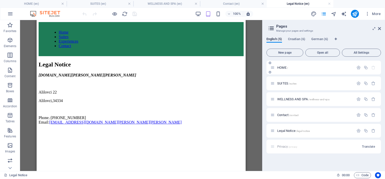
click at [280, 67] on span "HOME /" at bounding box center [282, 68] width 11 height 4
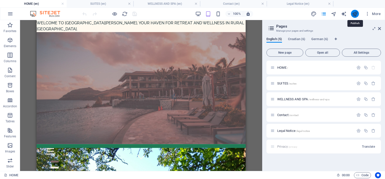
click at [354, 13] on icon "publish" at bounding box center [355, 14] width 6 height 6
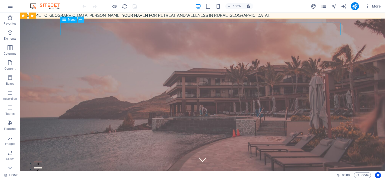
click at [81, 19] on icon at bounding box center [81, 19] width 3 height 5
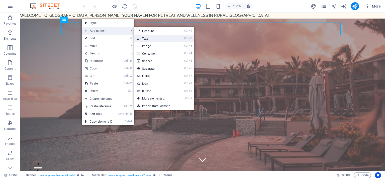
click at [154, 38] on link "Ctrl 2 Text" at bounding box center [154, 39] width 41 height 8
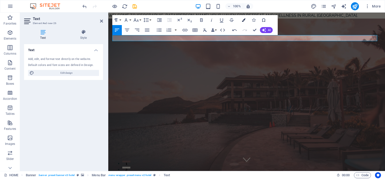
click at [242, 19] on icon "button" at bounding box center [244, 20] width 4 height 4
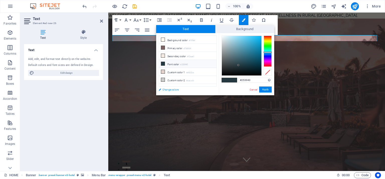
click at [175, 89] on link "Change colors" at bounding box center [185, 90] width 58 height 6
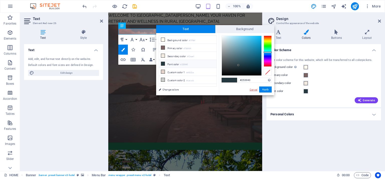
click at [254, 88] on link "Cancel" at bounding box center [253, 90] width 9 height 4
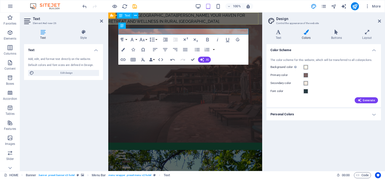
click at [185, 18] on div "WELCOME TO [GEOGRAPHIC_DATA][PERSON_NAME], YOUR HAVEN FOR RETREAT AND WELLNESS …" at bounding box center [185, 19] width 154 height 12
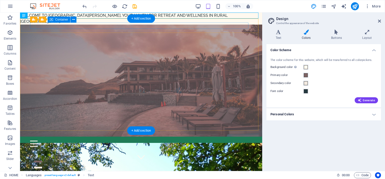
click at [81, 141] on div at bounding box center [141, 144] width 222 height 6
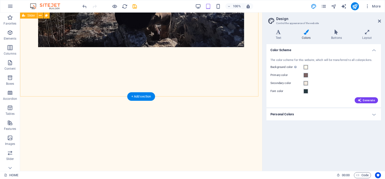
scroll to position [2200, 0]
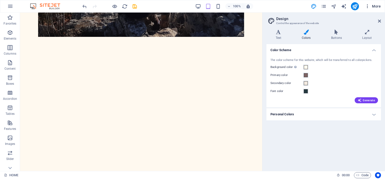
click at [372, 5] on span "More" at bounding box center [373, 6] width 16 height 5
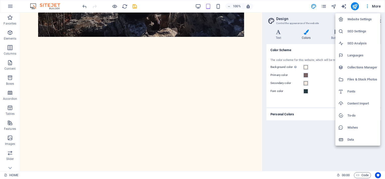
click at [166, 46] on div at bounding box center [192, 89] width 385 height 179
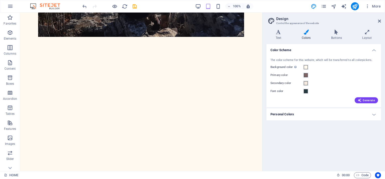
click at [374, 114] on h4 "Personal Colors" at bounding box center [324, 114] width 115 height 12
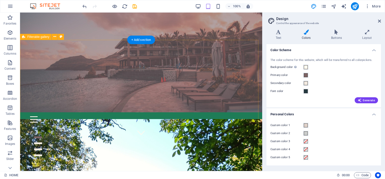
scroll to position [0, 0]
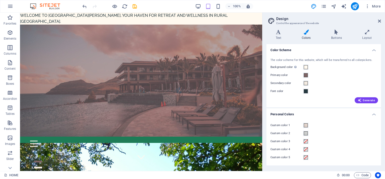
click at [308, 32] on icon at bounding box center [306, 32] width 27 height 5
click at [365, 38] on h4 "Layout" at bounding box center [367, 35] width 28 height 11
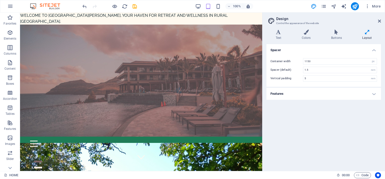
click at [365, 38] on h4 "Layout" at bounding box center [367, 35] width 28 height 11
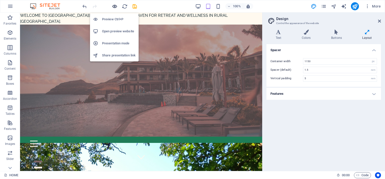
click at [114, 6] on icon "button" at bounding box center [115, 7] width 6 height 6
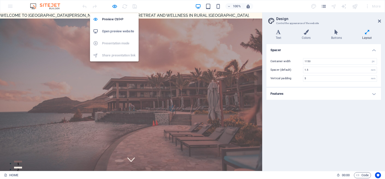
click at [110, 31] on h6 "Open preview website" at bounding box center [119, 31] width 34 height 6
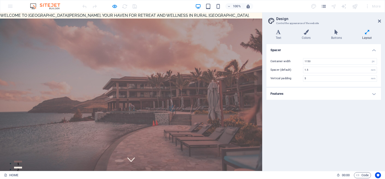
click at [52, 6] on img at bounding box center [48, 6] width 38 height 6
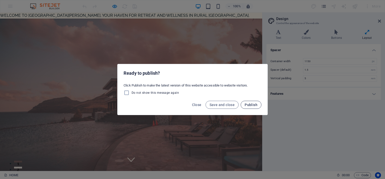
click at [254, 105] on span "Publish" at bounding box center [251, 105] width 13 height 4
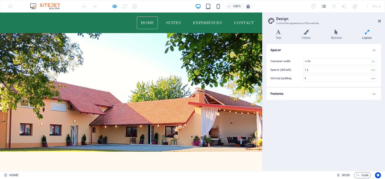
scroll to position [201, 0]
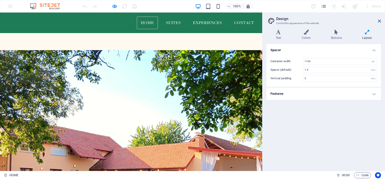
click at [354, 4] on div at bounding box center [355, 6] width 8 height 8
click at [48, 5] on img at bounding box center [48, 6] width 38 height 6
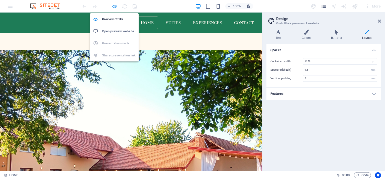
click at [115, 7] on icon "button" at bounding box center [115, 7] width 6 height 6
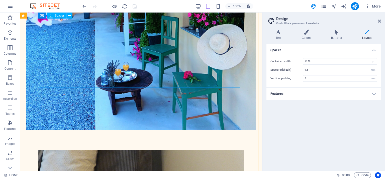
scroll to position [506, 0]
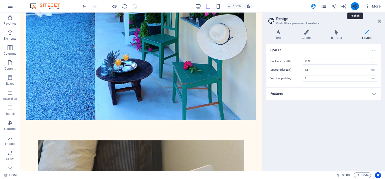
click at [353, 5] on icon "publish" at bounding box center [355, 7] width 6 height 6
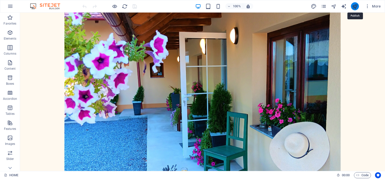
click at [355, 7] on icon "publish" at bounding box center [355, 7] width 6 height 6
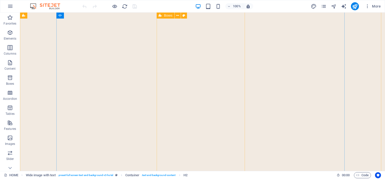
scroll to position [1731, 0]
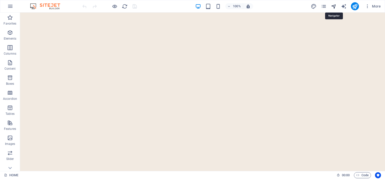
click at [333, 5] on icon "navigator" at bounding box center [334, 7] width 6 height 6
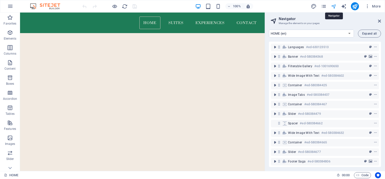
scroll to position [1660, 0]
click at [118, 20] on nav "Home Suites Experiences Contact" at bounding box center [142, 23] width 237 height 13
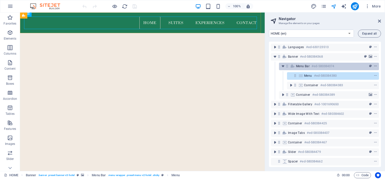
click at [374, 66] on icon "context-menu" at bounding box center [376, 66] width 4 height 4
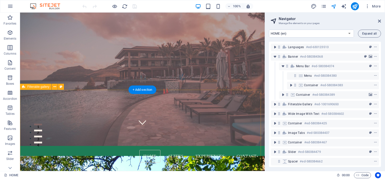
scroll to position [0, 0]
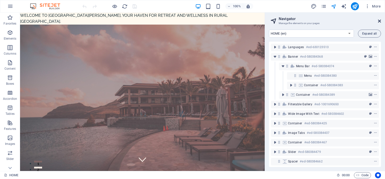
drag, startPoint x: 381, startPoint y: 20, endPoint x: 356, endPoint y: 8, distance: 27.8
click at [381, 20] on icon at bounding box center [379, 21] width 3 height 4
